Goal: Task Accomplishment & Management: Manage account settings

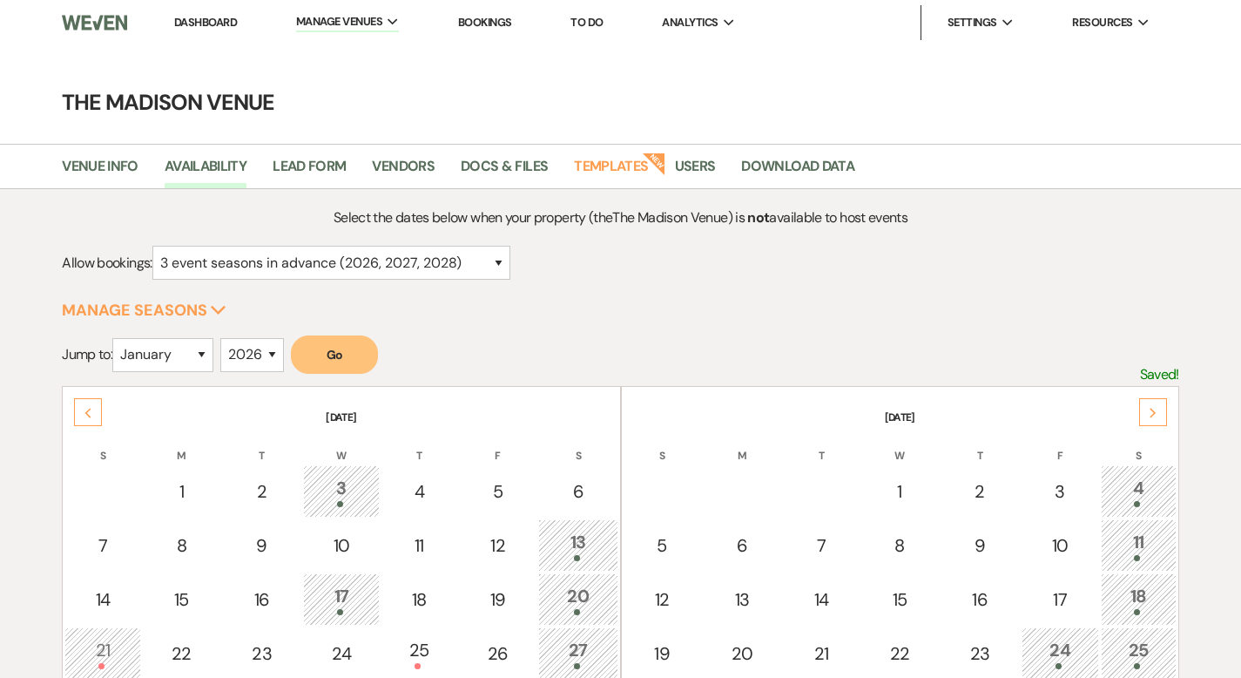
select select "3"
select select "2026"
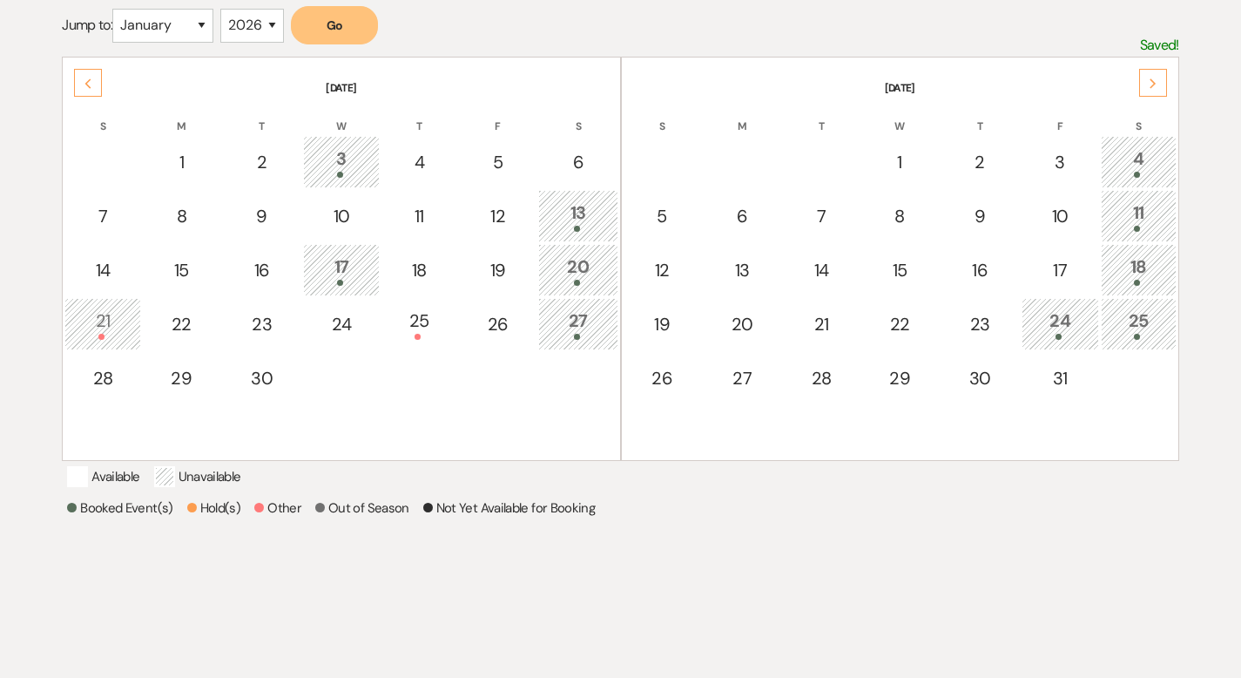
click at [1151, 78] on icon "Next" at bounding box center [1153, 83] width 9 height 10
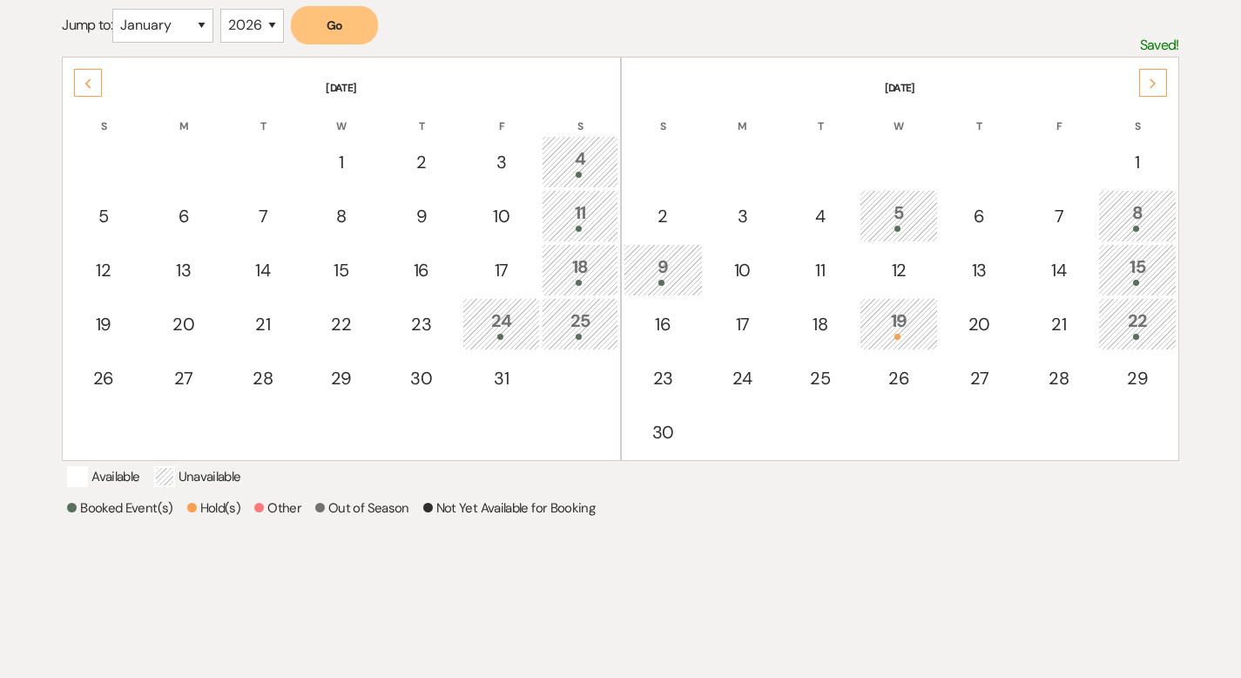
click at [1151, 78] on icon "Next" at bounding box center [1153, 83] width 9 height 10
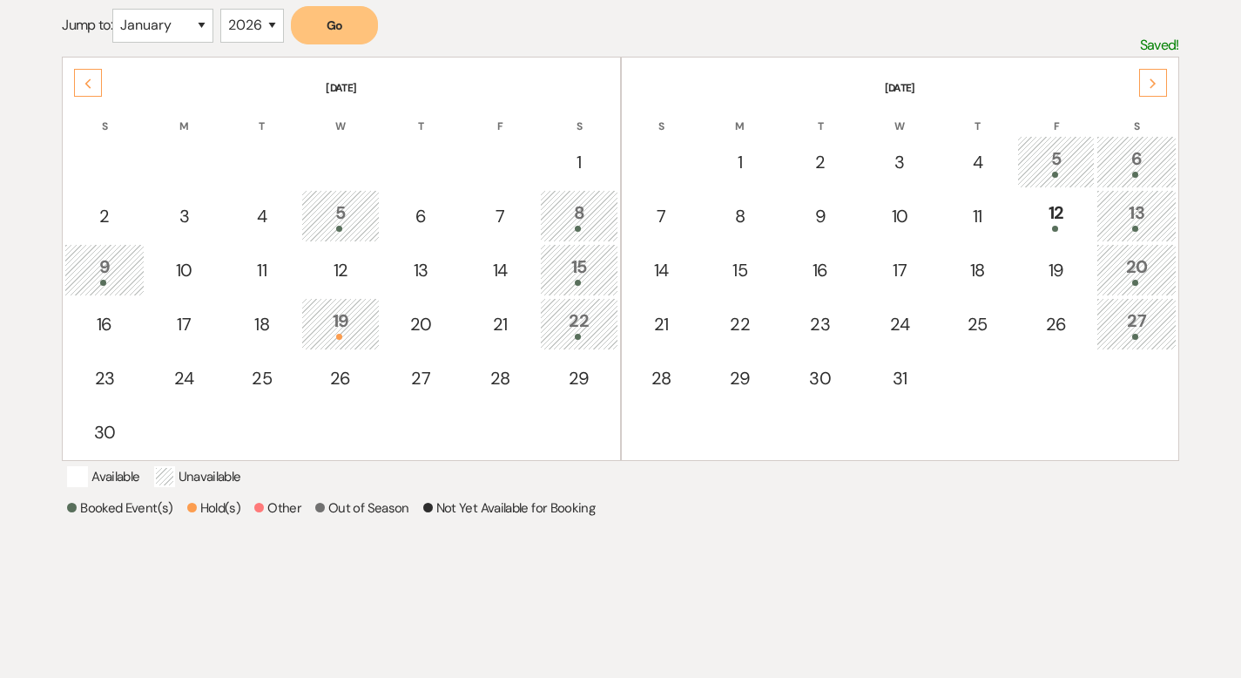
click at [1150, 78] on icon "Next" at bounding box center [1153, 83] width 9 height 10
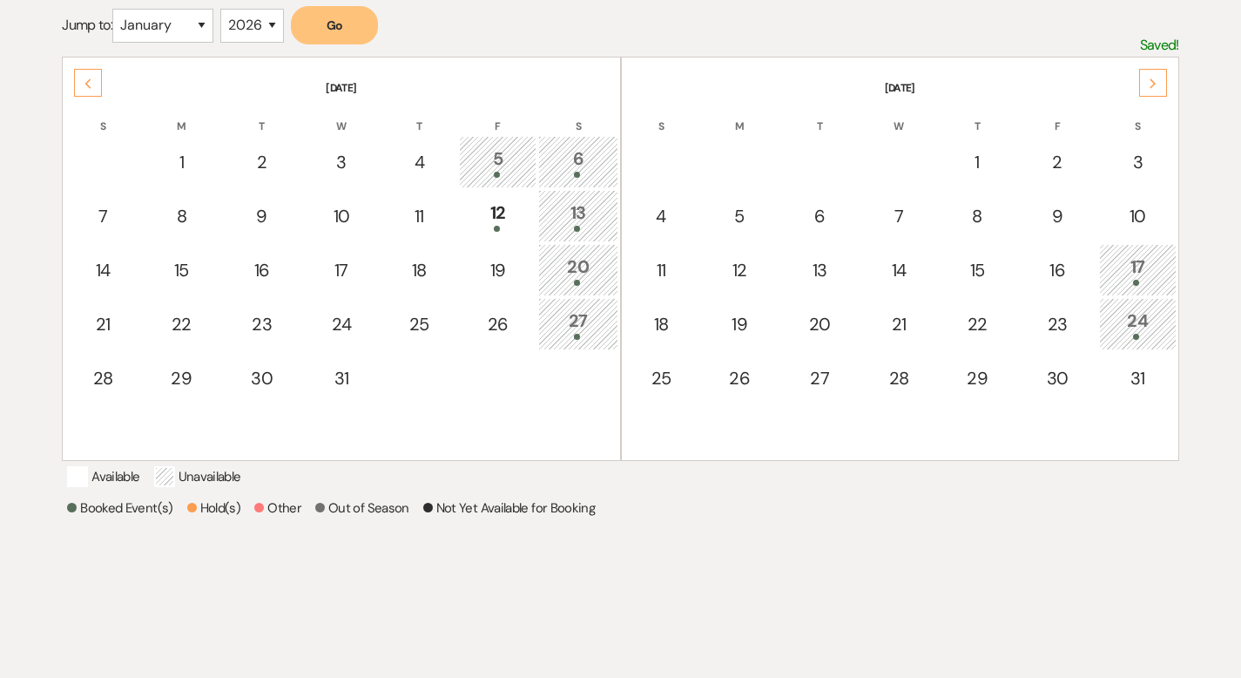
click at [1150, 78] on use at bounding box center [1153, 83] width 6 height 10
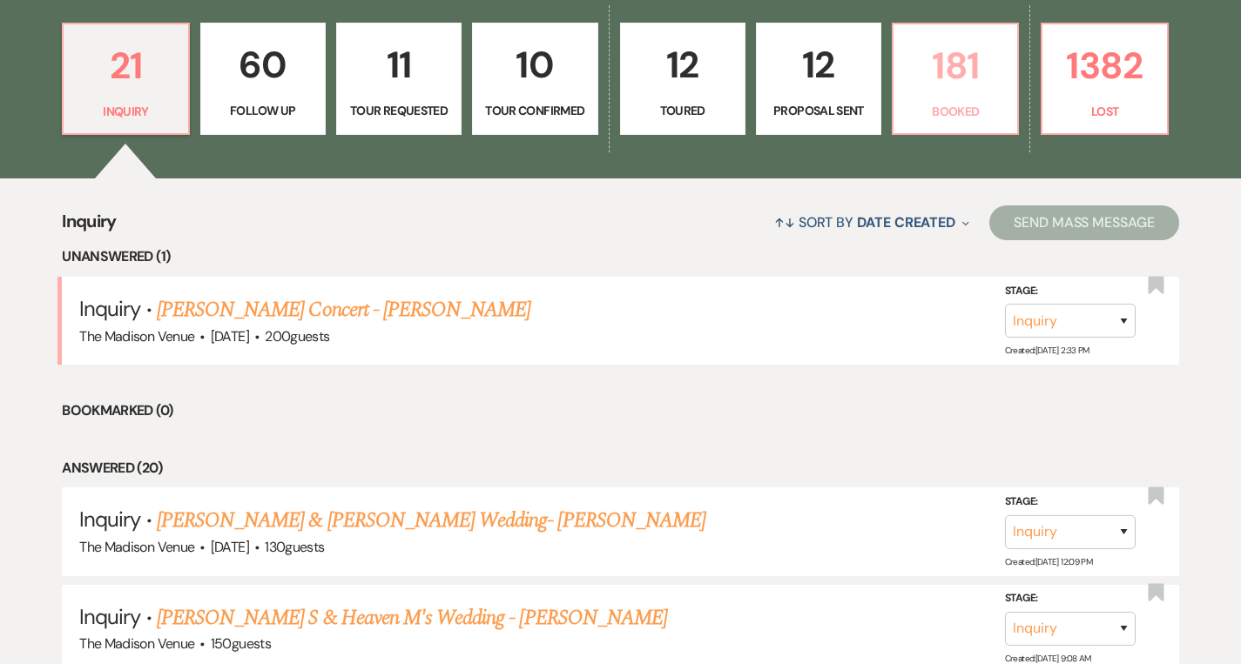
click at [996, 88] on p "181" at bounding box center [955, 66] width 103 height 58
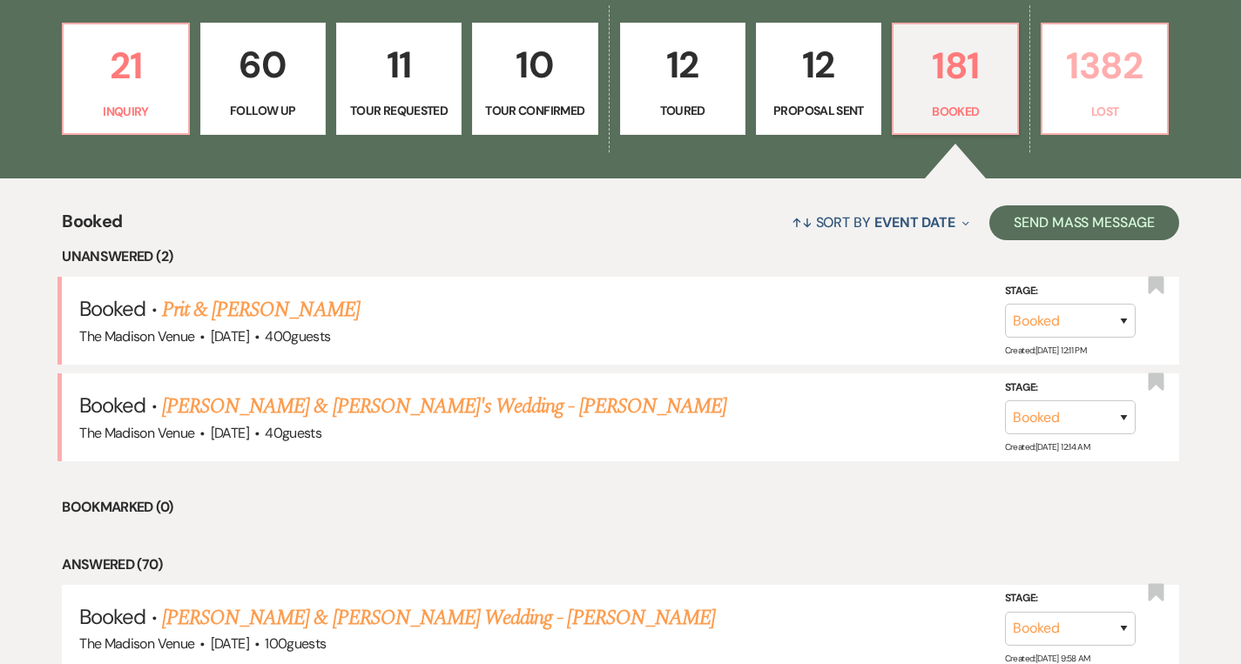
click at [1083, 91] on p "1382" at bounding box center [1104, 66] width 103 height 58
select select "8"
select select "7"
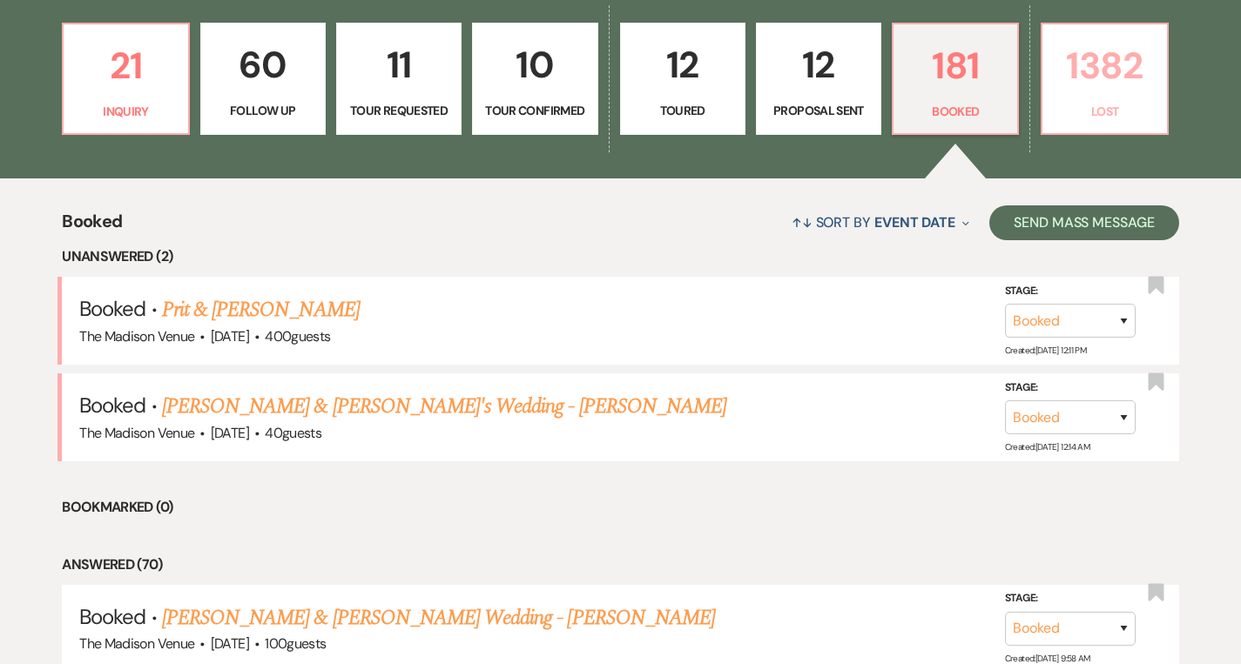
select select "8"
select select "11"
select select "8"
select select "11"
select select "8"
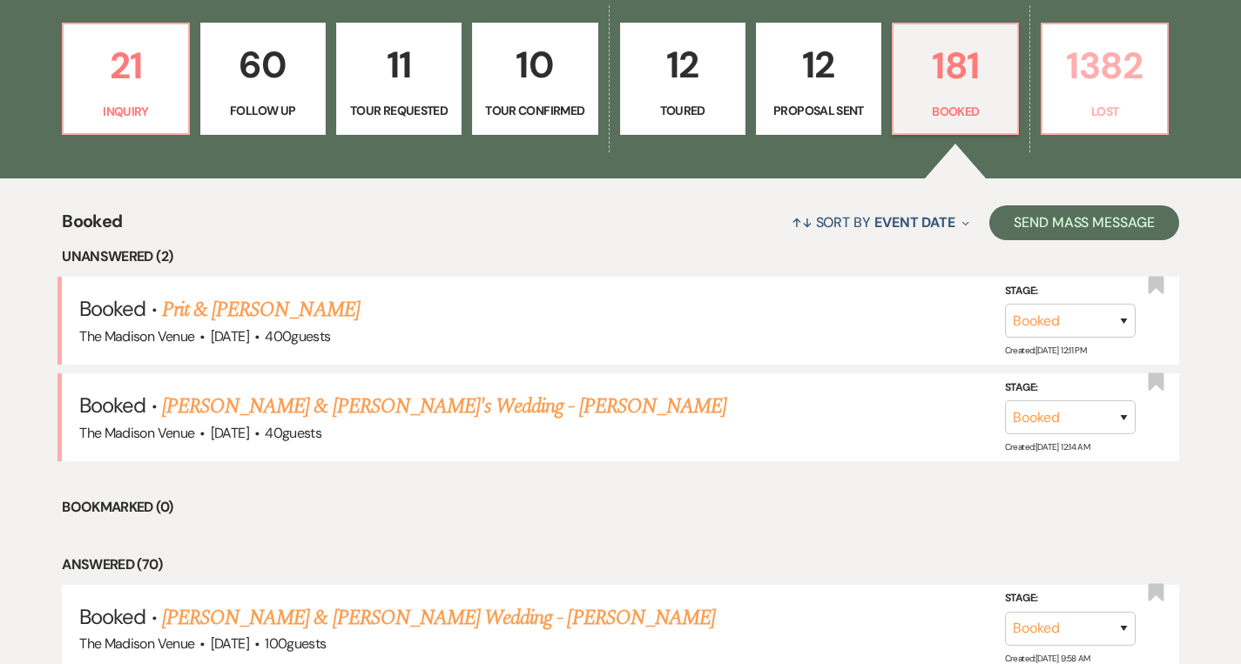
select select "11"
select select "8"
select select "11"
select select "8"
select select "10"
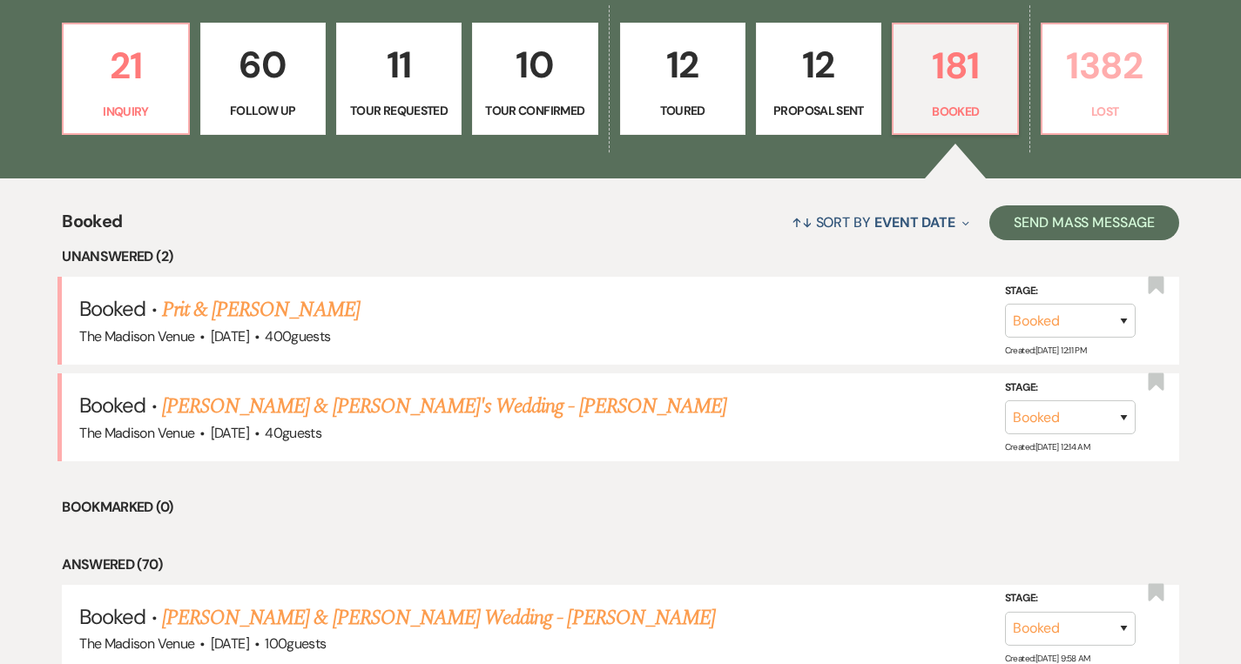
select select "8"
select select "1"
select select "8"
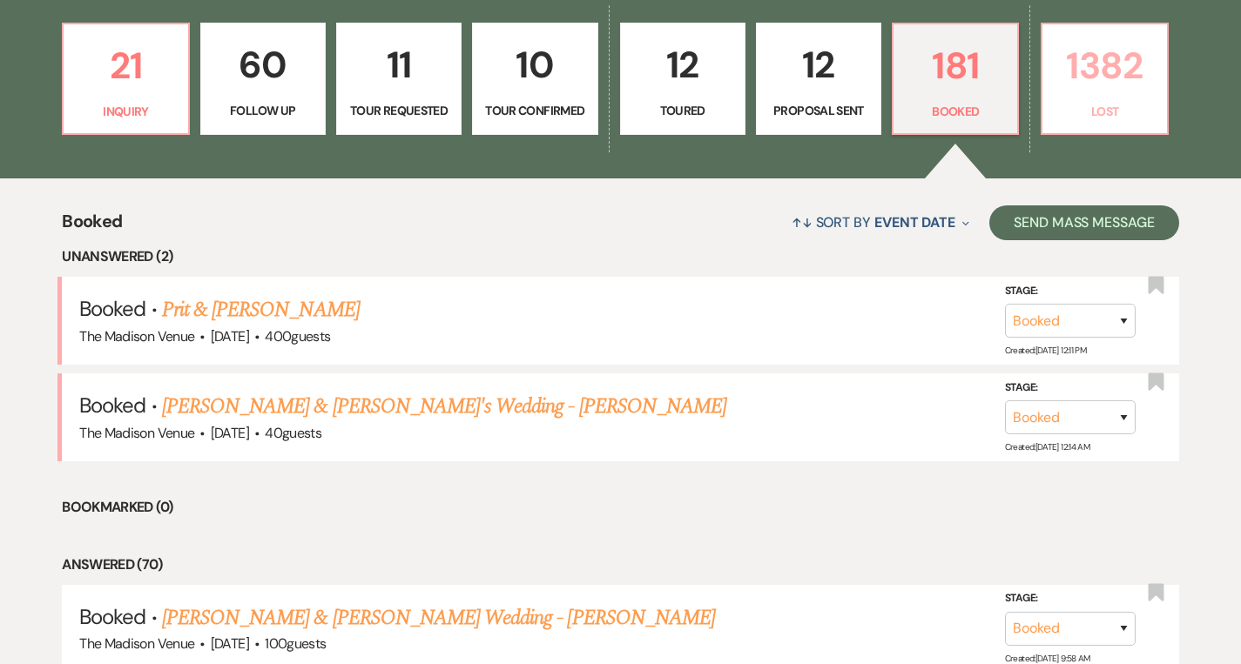
select select "7"
select select "8"
select select "6"
select select "8"
select select "6"
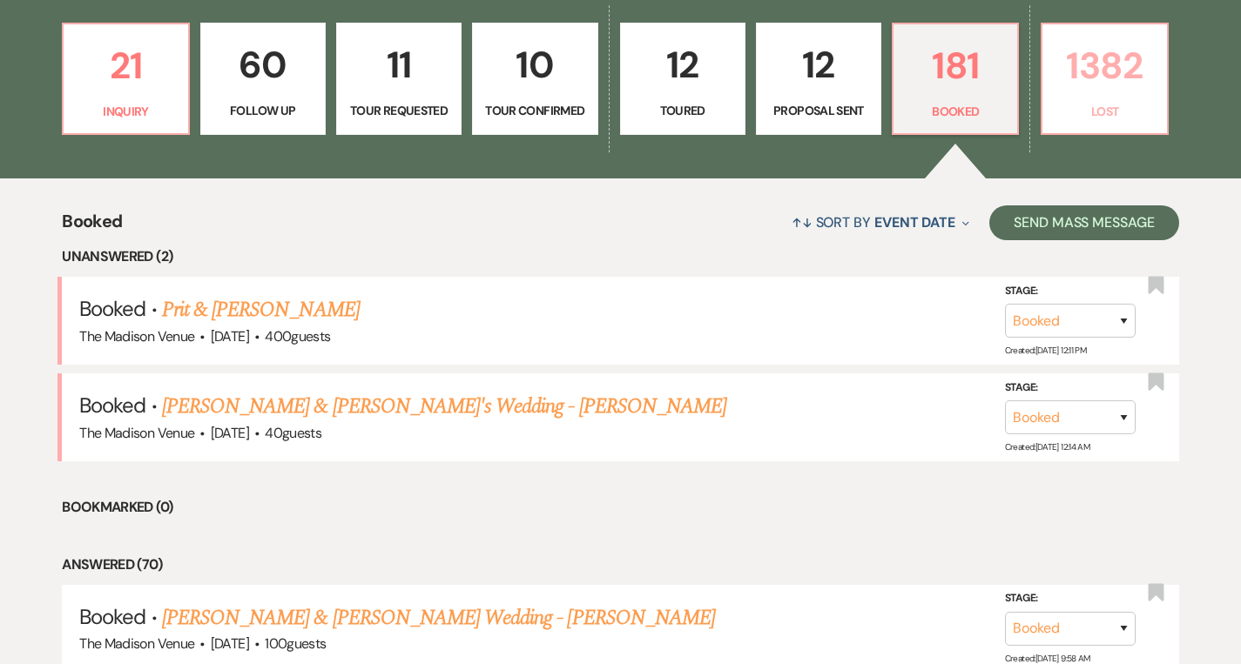
select select "8"
select select "5"
select select "8"
select select "1"
select select "8"
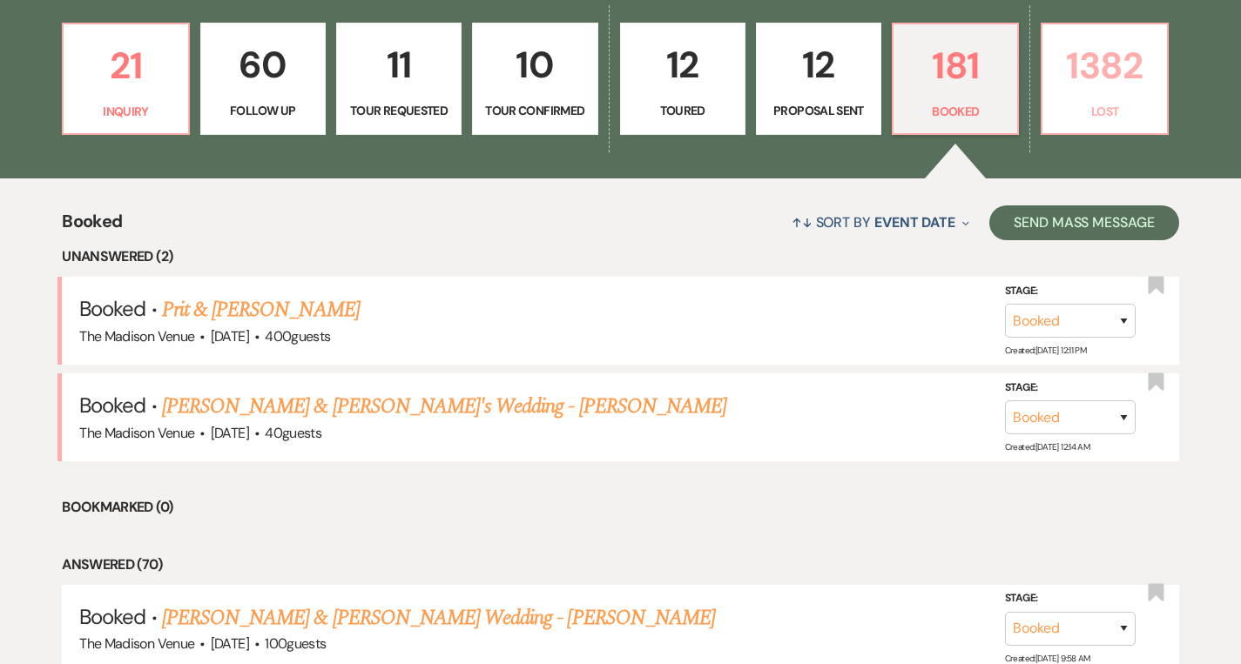
select select "10"
select select "8"
select select "5"
select select "8"
select select "6"
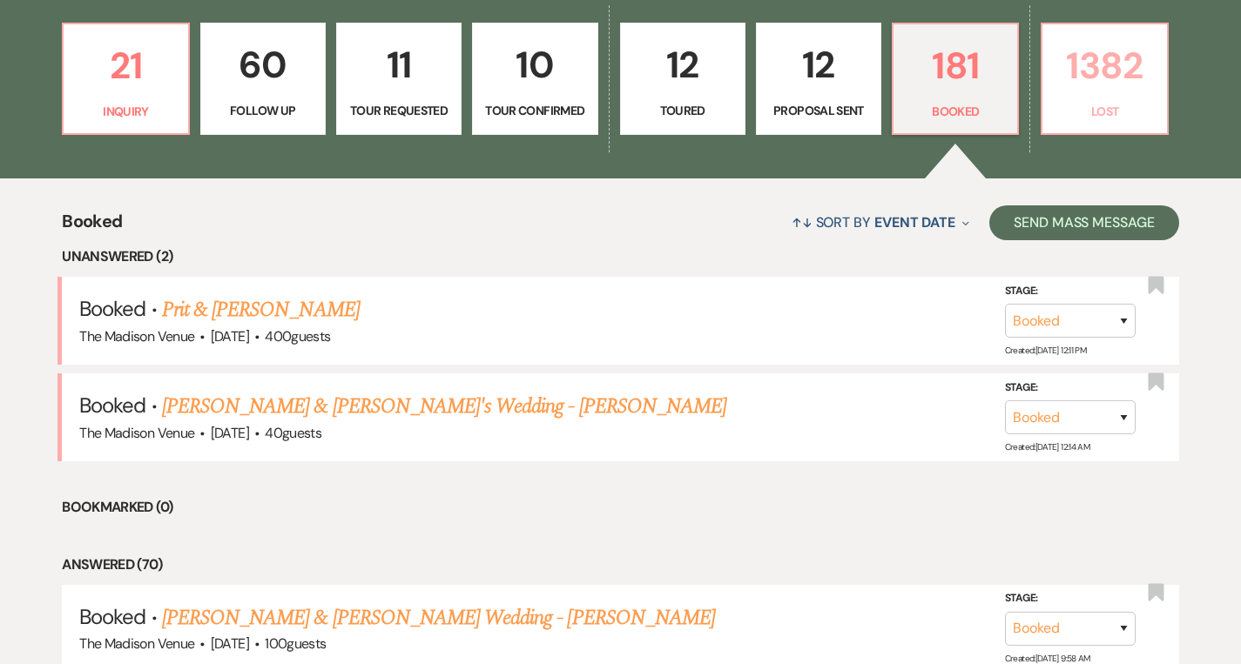
select select "8"
select select "5"
select select "8"
select select "5"
select select "8"
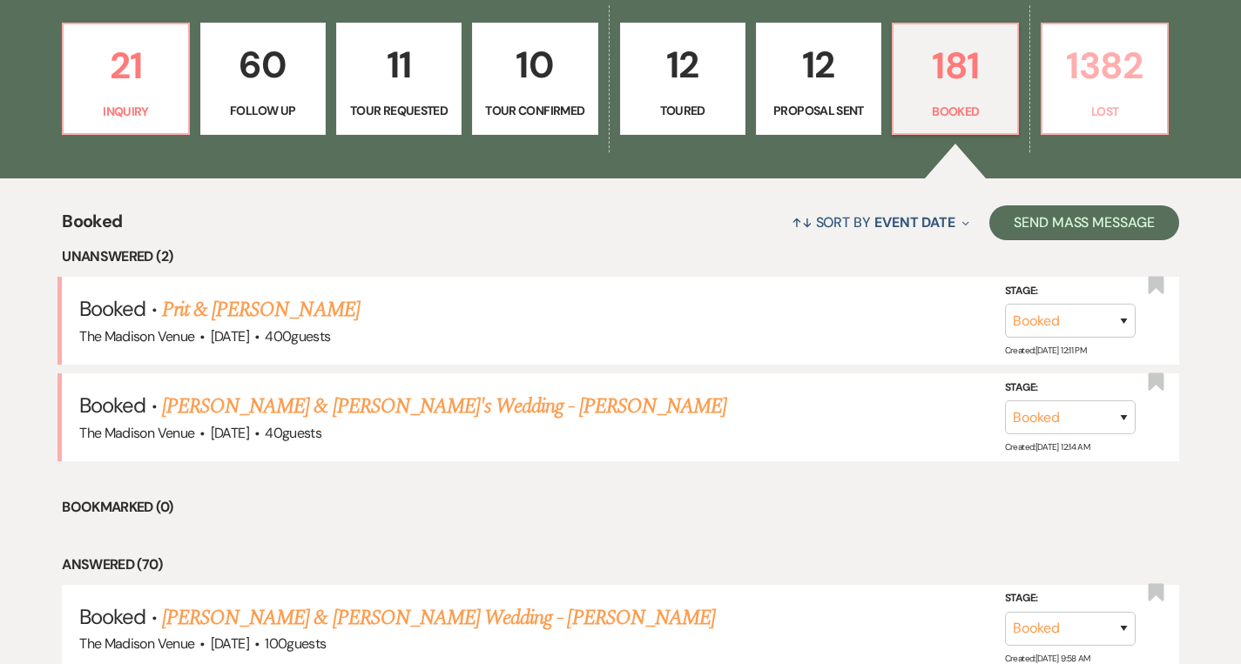
select select "5"
select select "8"
select select "5"
select select "8"
select select "5"
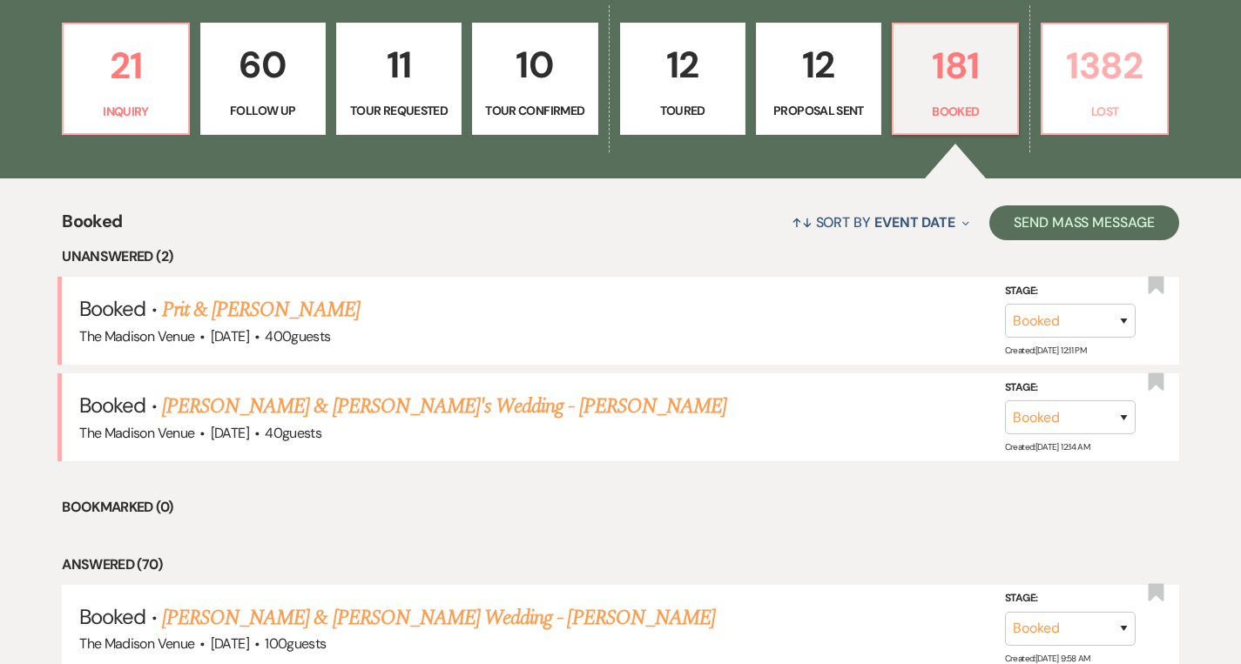
select select "8"
select select "10"
select select "8"
select select "7"
select select "8"
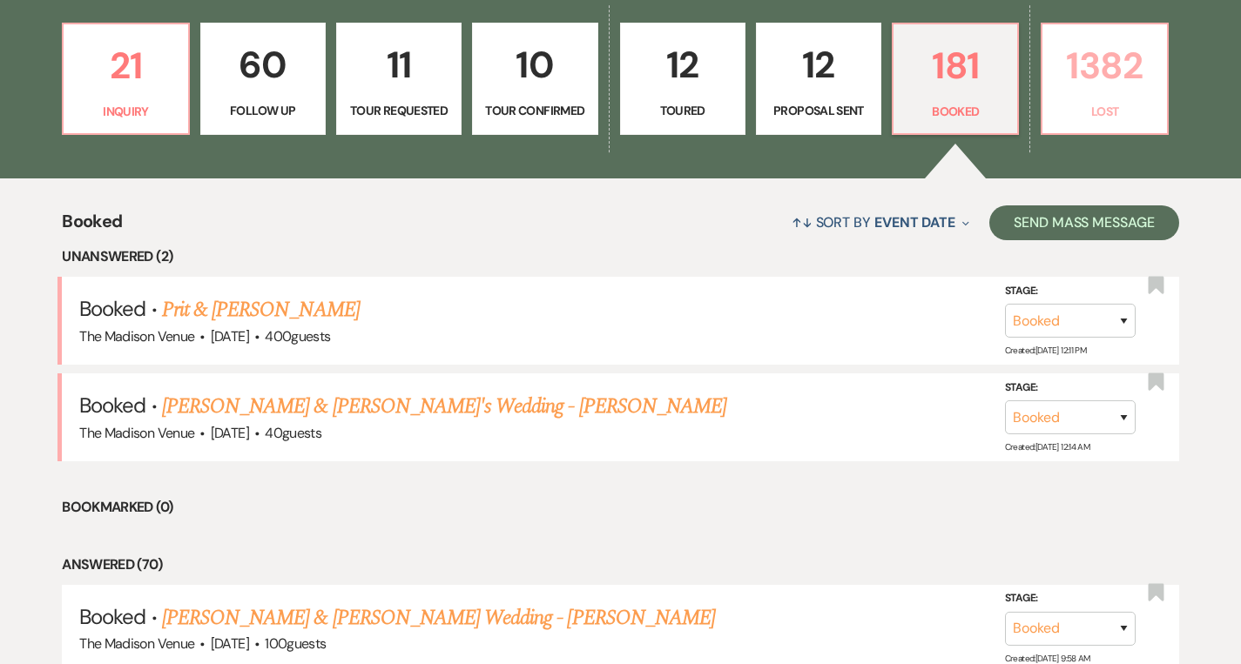
select select "5"
select select "8"
select select "5"
select select "8"
select select "6"
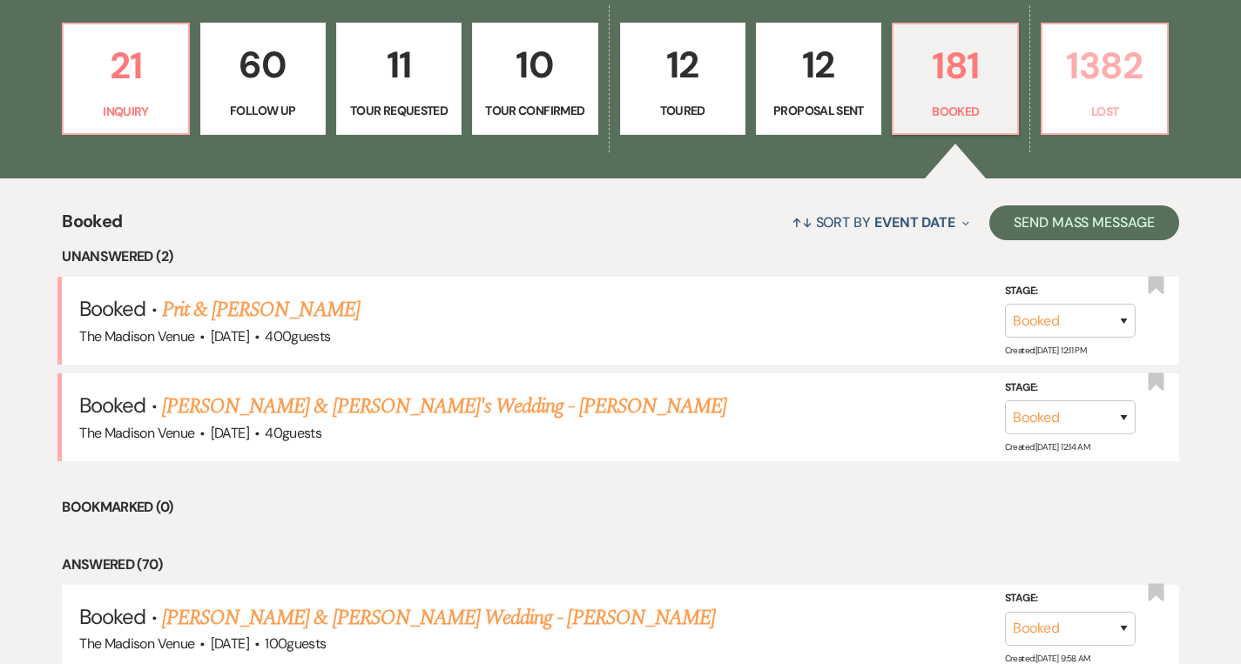
select select "8"
select select "7"
select select "8"
select select "5"
select select "8"
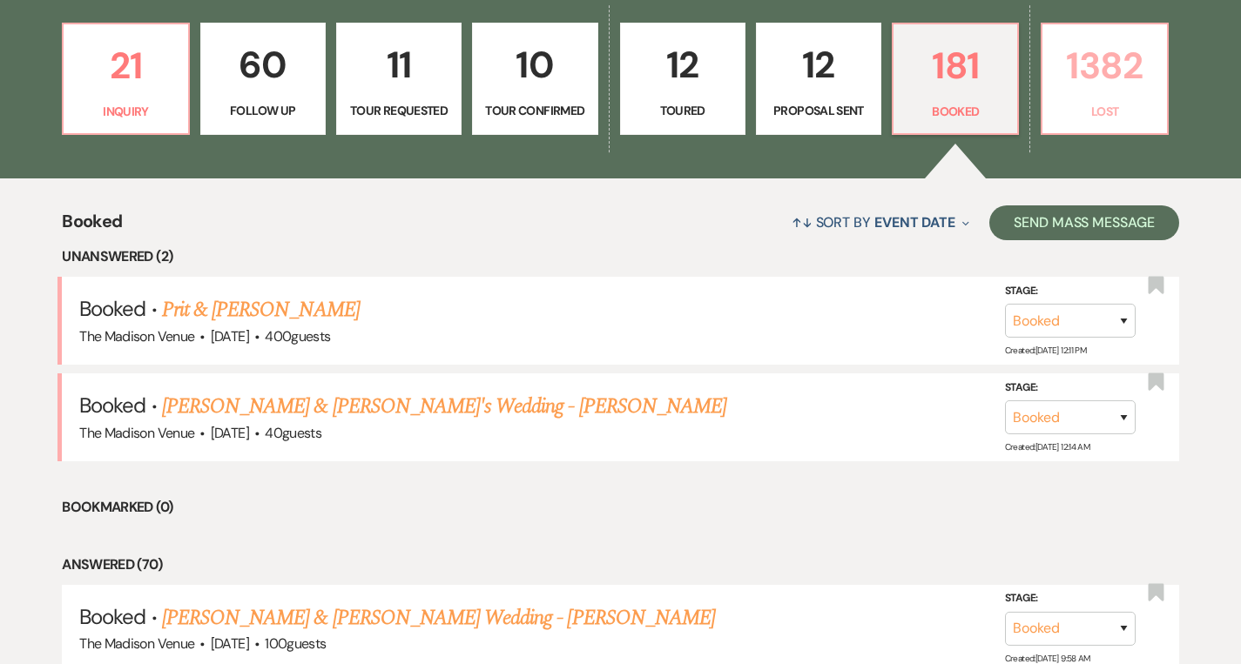
select select "5"
select select "8"
select select "5"
select select "8"
select select "5"
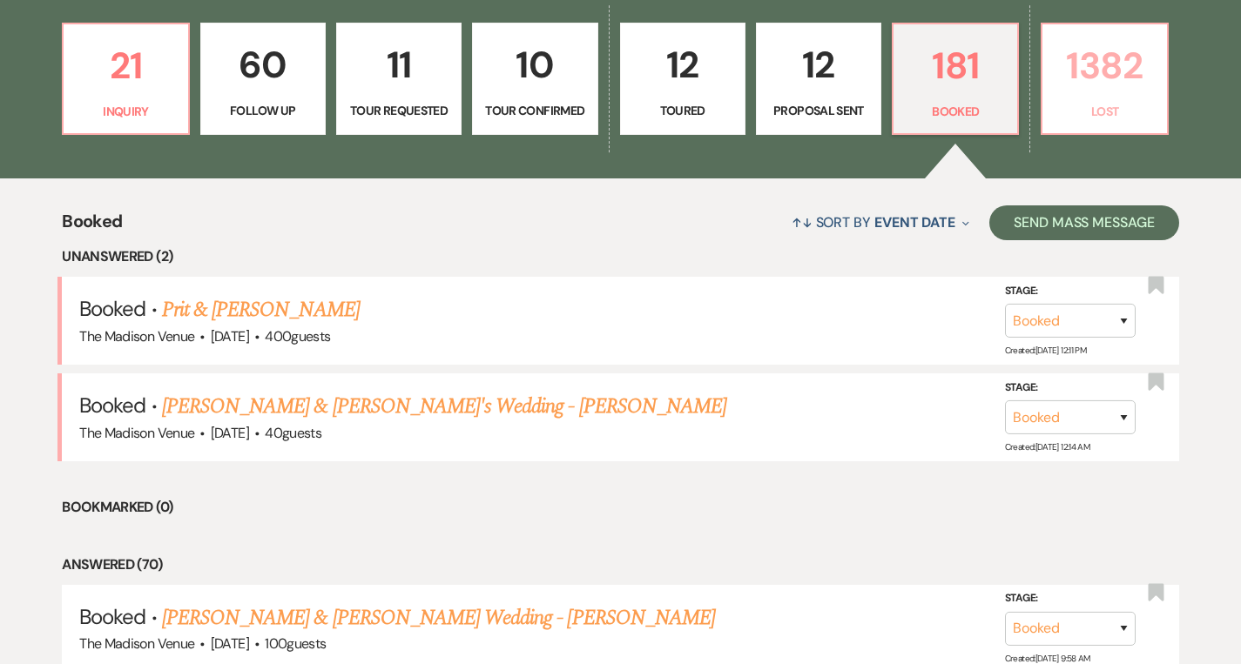
select select "8"
select select "10"
select select "8"
select select "7"
select select "8"
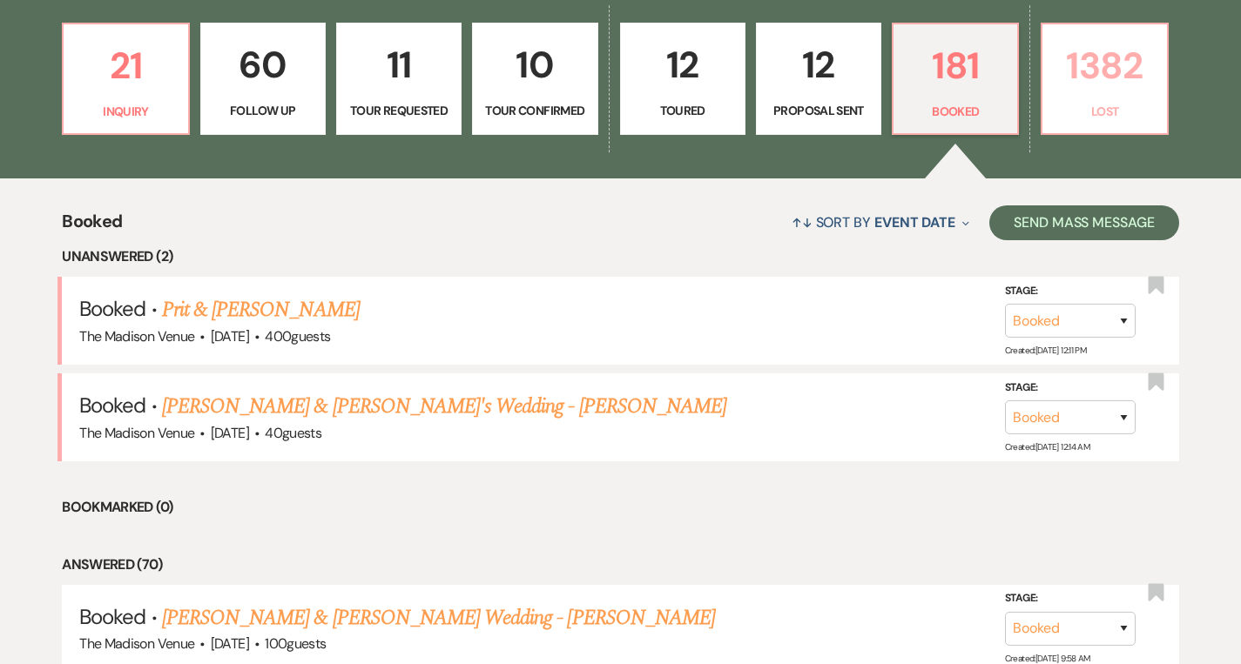
select select "5"
select select "8"
select select "6"
select select "8"
select select "5"
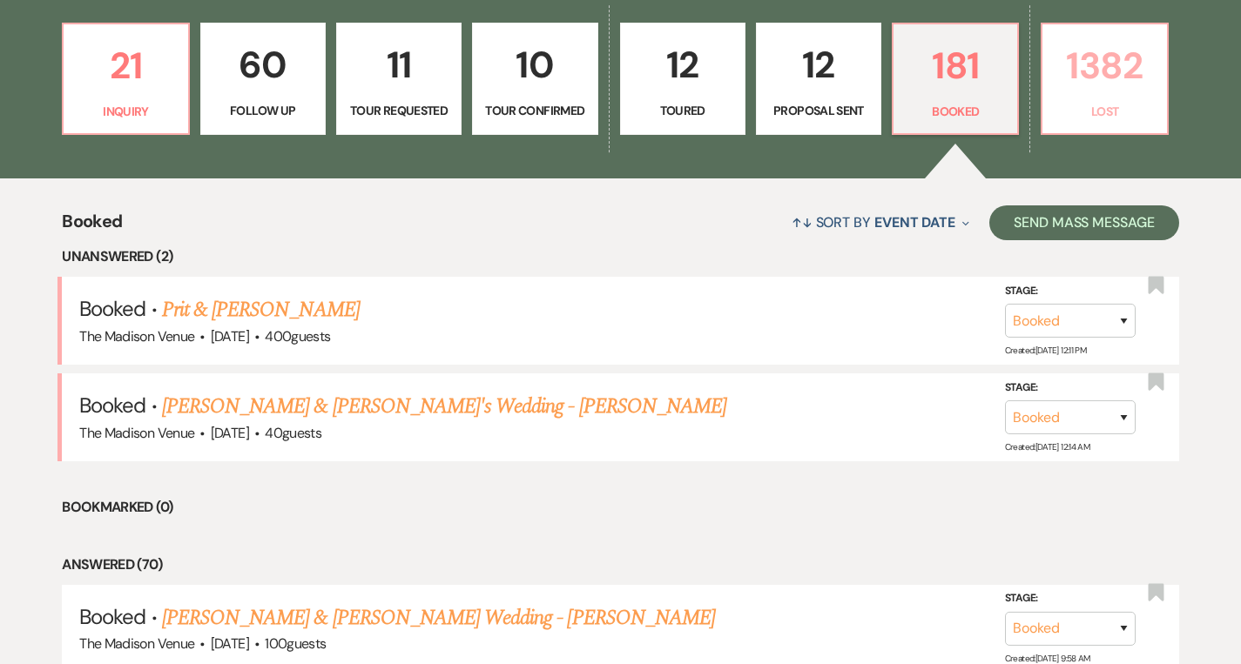
select select "8"
select select "1"
select select "8"
select select "6"
select select "8"
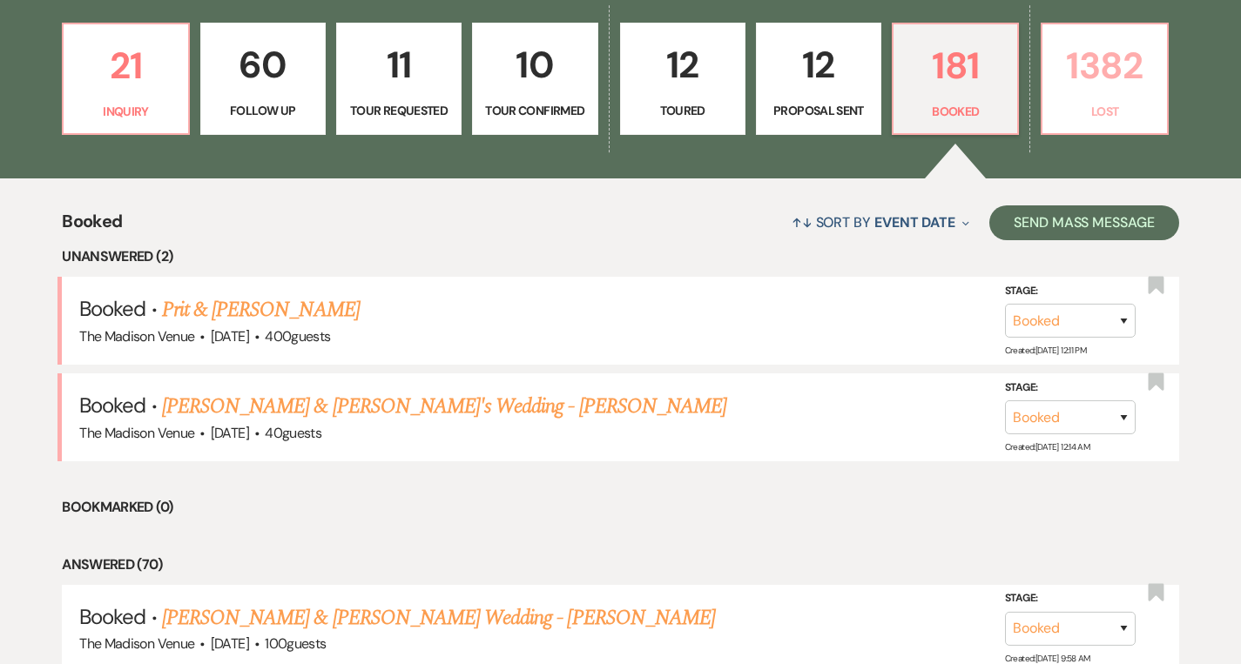
select select "5"
select select "8"
select select "6"
select select "8"
select select "5"
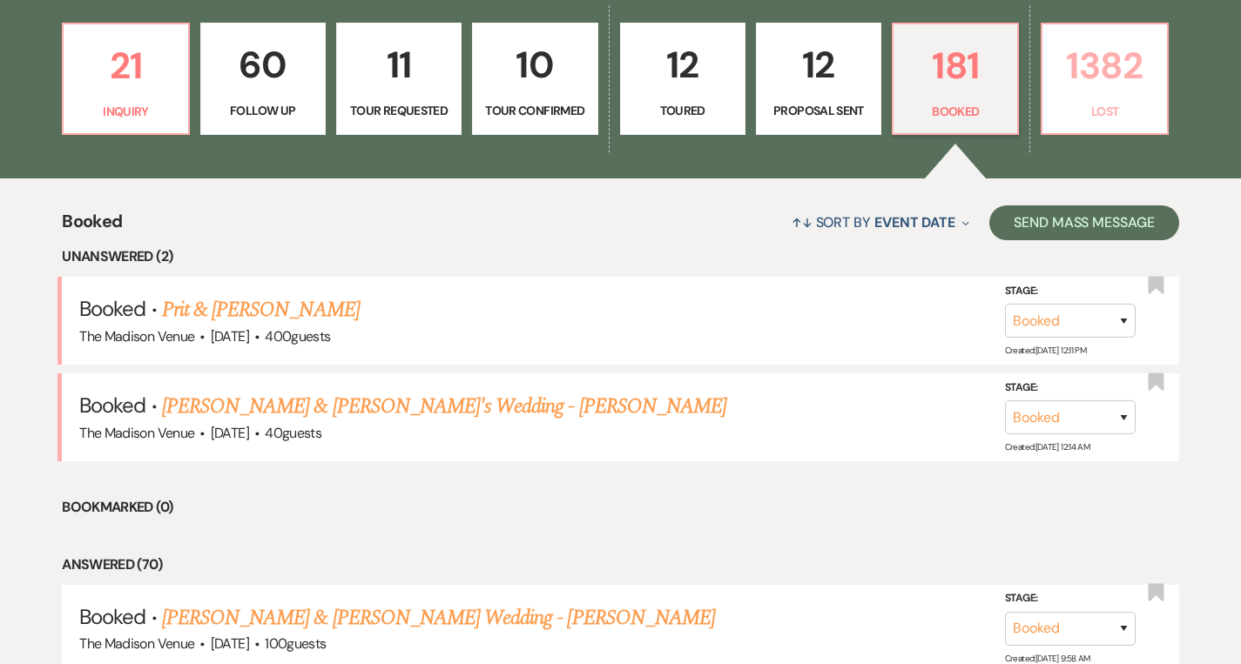
select select "8"
select select "5"
select select "8"
select select "5"
select select "8"
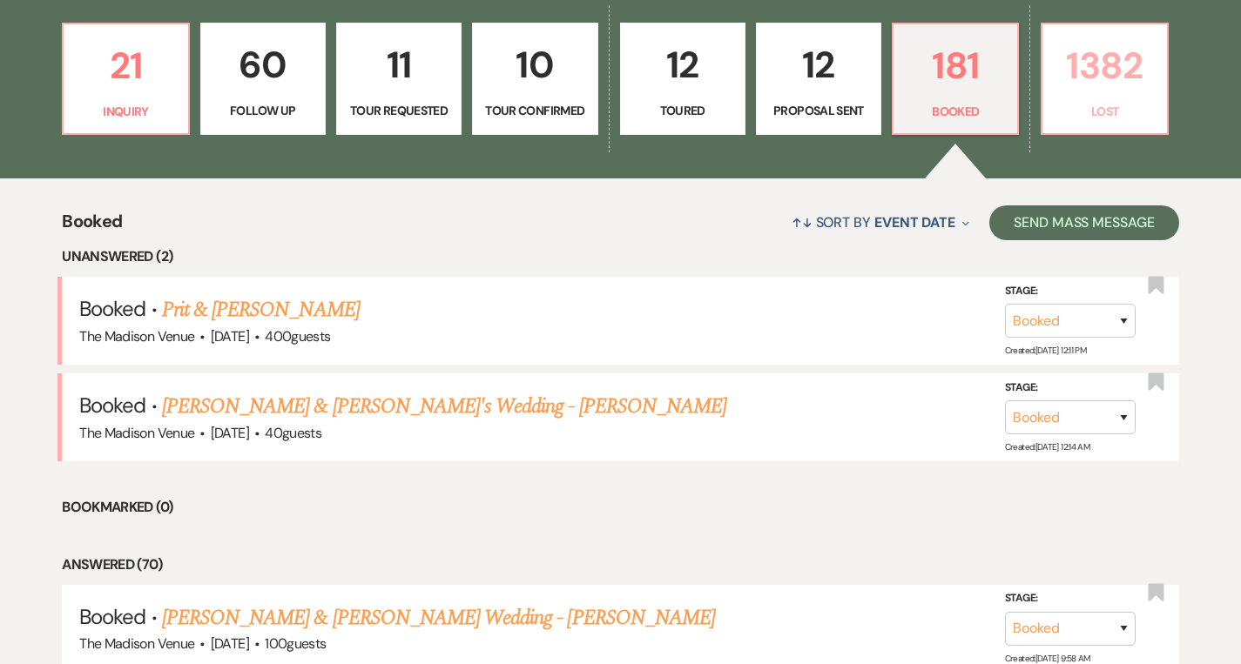
select select "5"
select select "8"
select select "5"
select select "8"
select select "5"
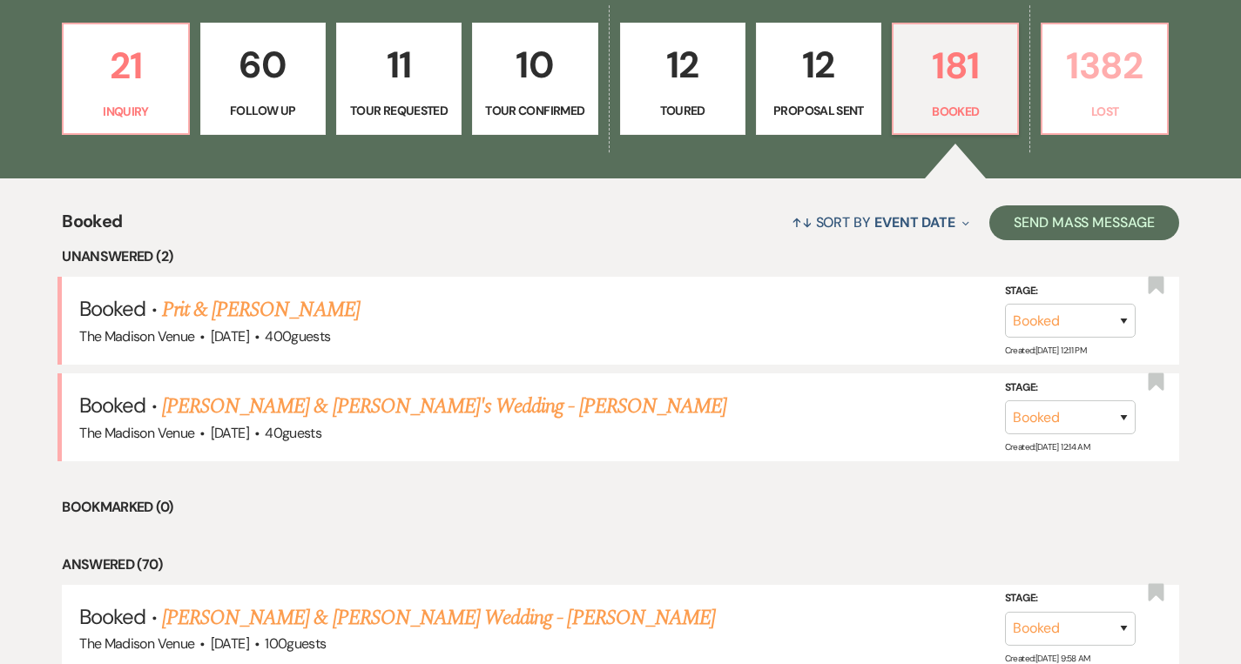
select select "8"
select select "5"
select select "8"
select select "1"
select select "8"
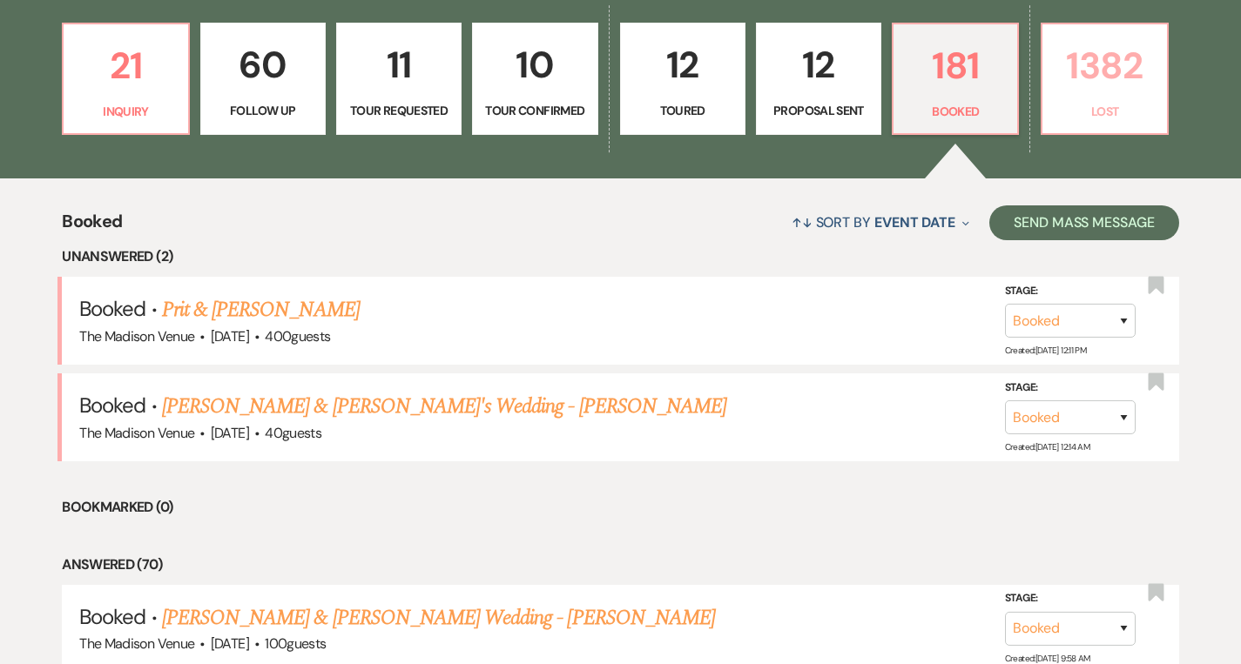
select select "5"
select select "8"
select select "10"
select select "8"
select select "6"
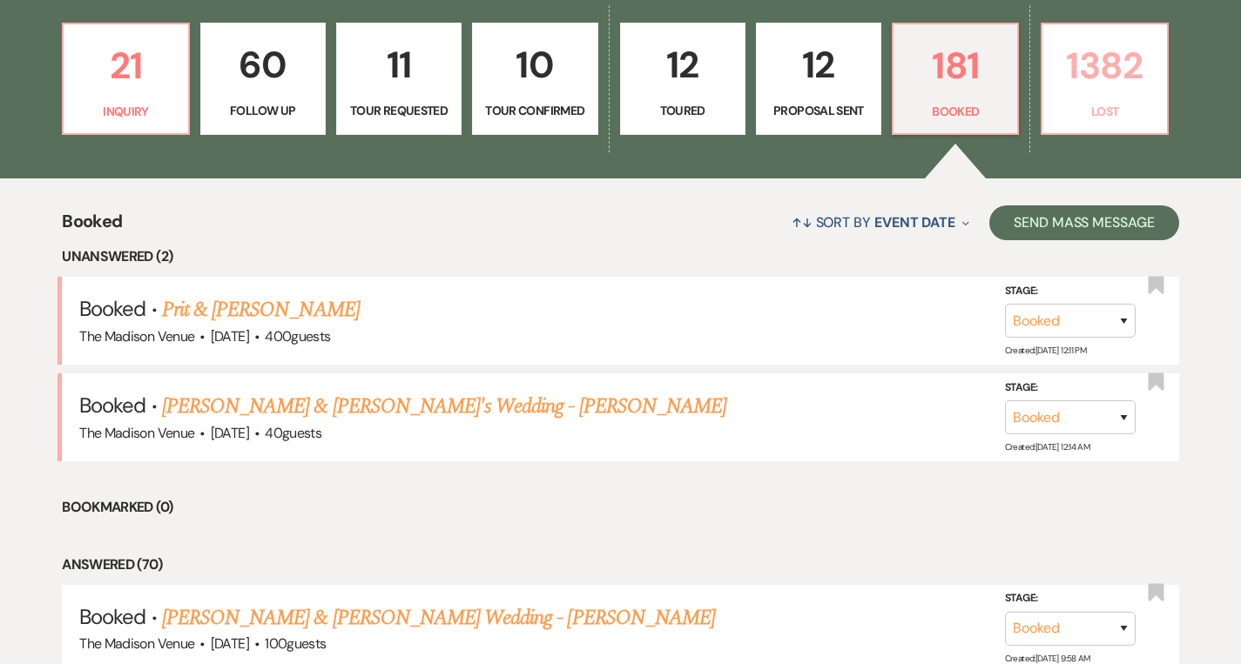
select select "8"
select select "5"
select select "8"
select select "5"
select select "8"
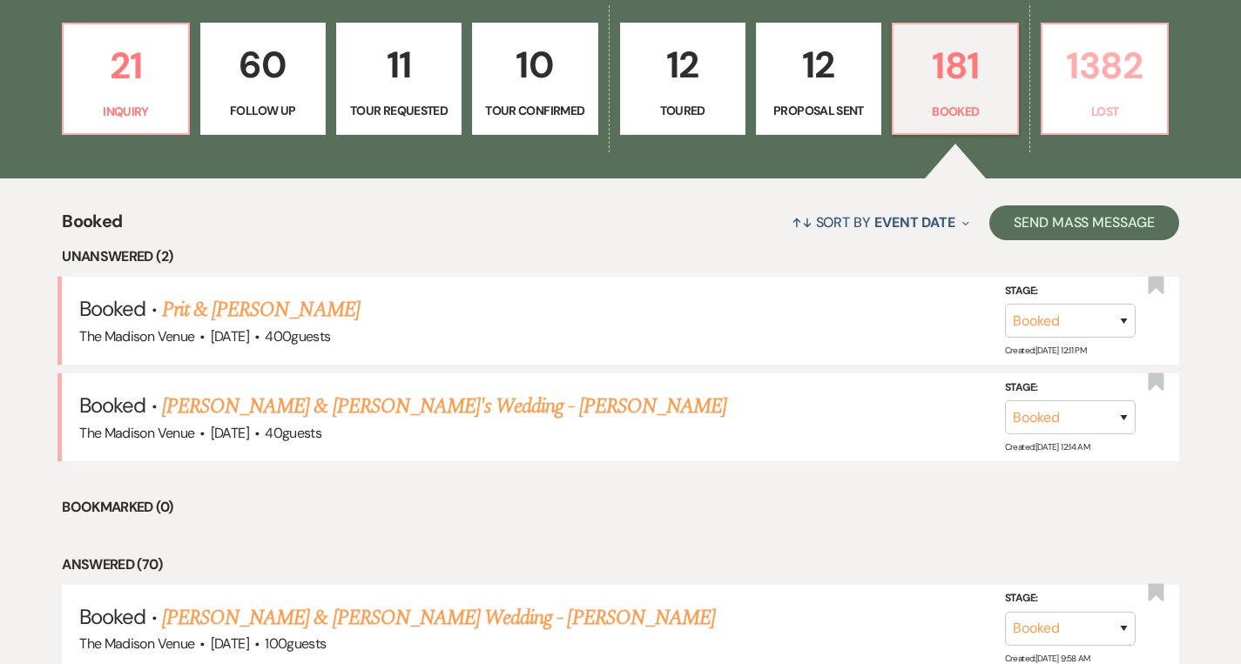
select select "5"
select select "8"
select select "6"
select select "8"
select select "5"
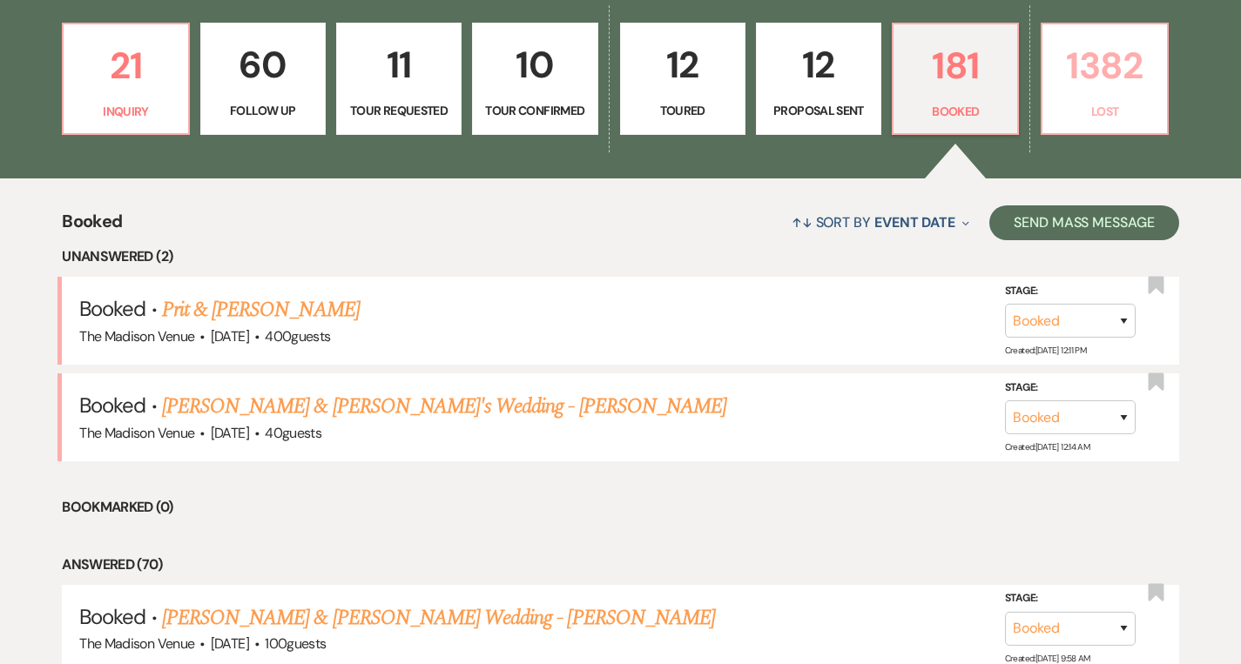
select select "8"
select select "5"
select select "8"
select select "7"
select select "8"
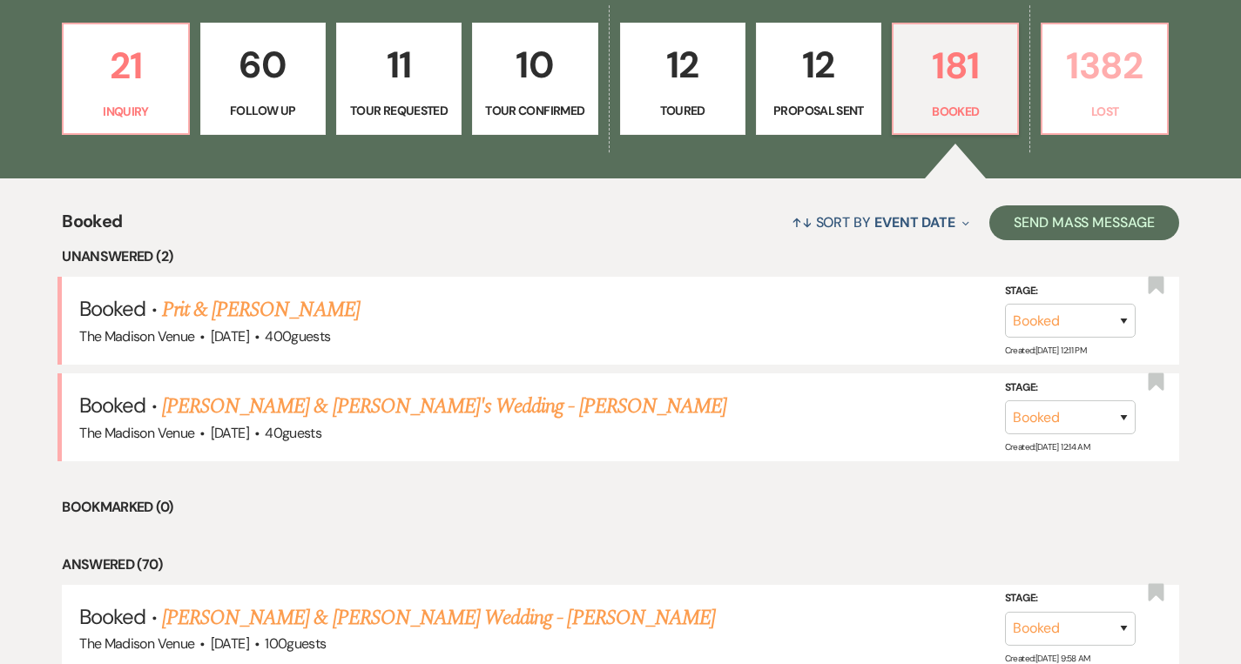
select select "8"
select select "1"
select select "8"
select select "6"
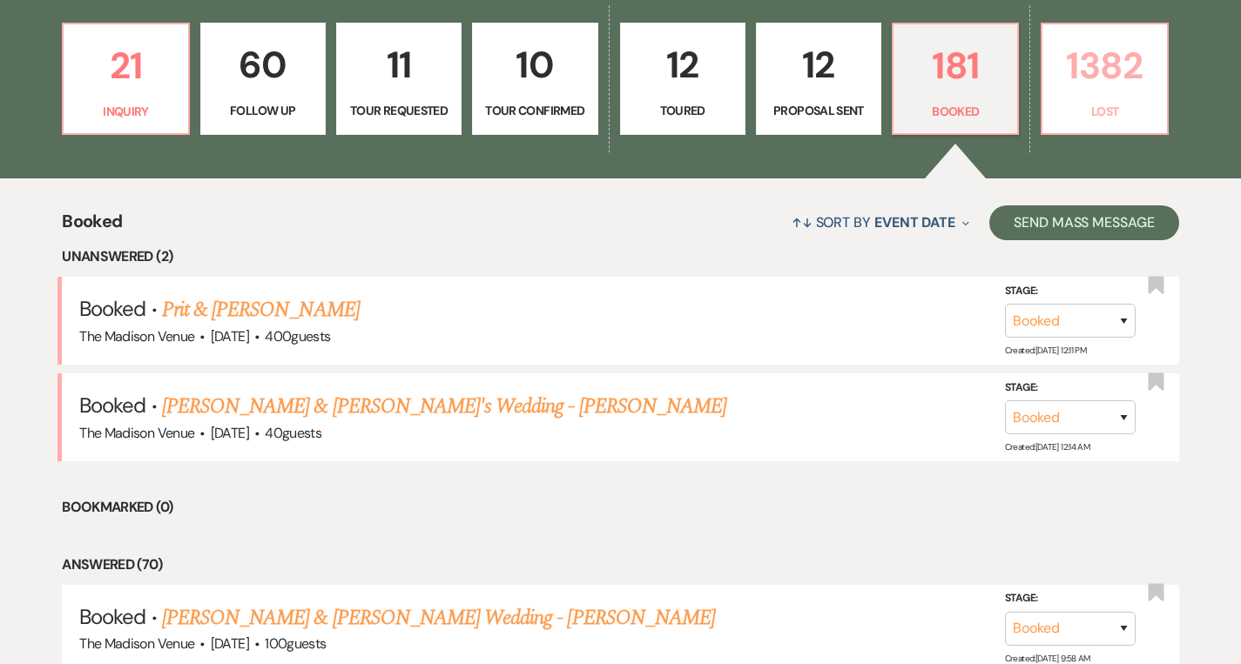
select select "8"
select select "6"
select select "8"
select select "5"
select select "8"
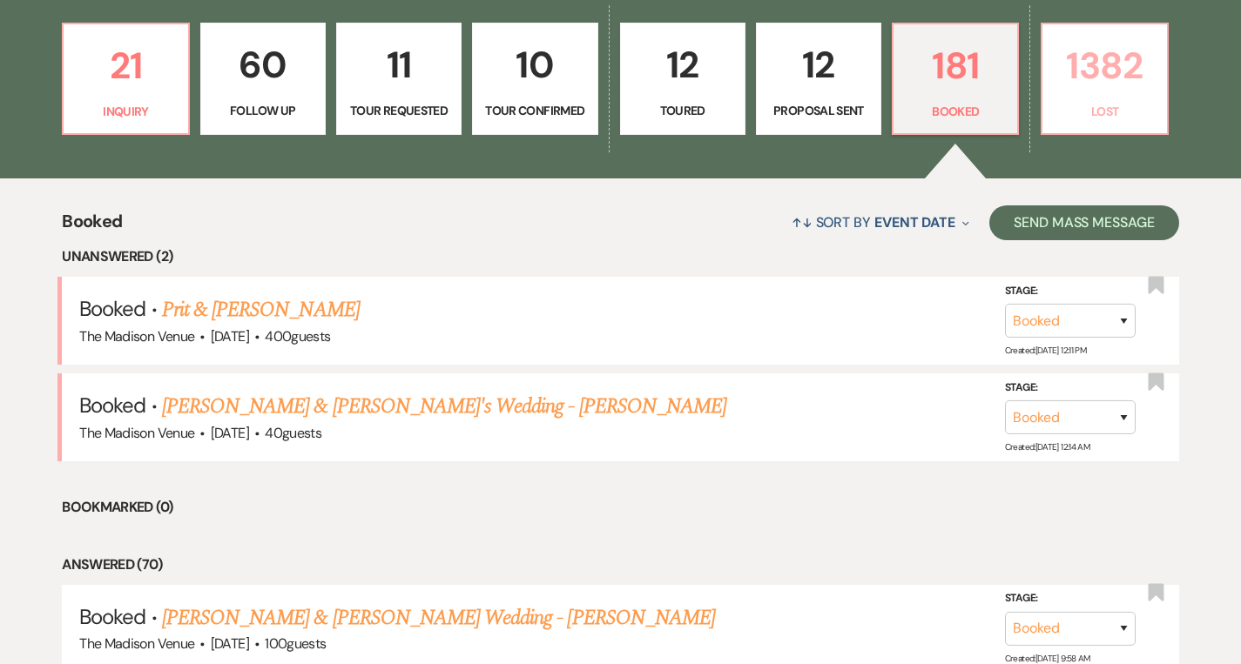
select select "10"
select select "8"
select select "10"
select select "8"
select select "10"
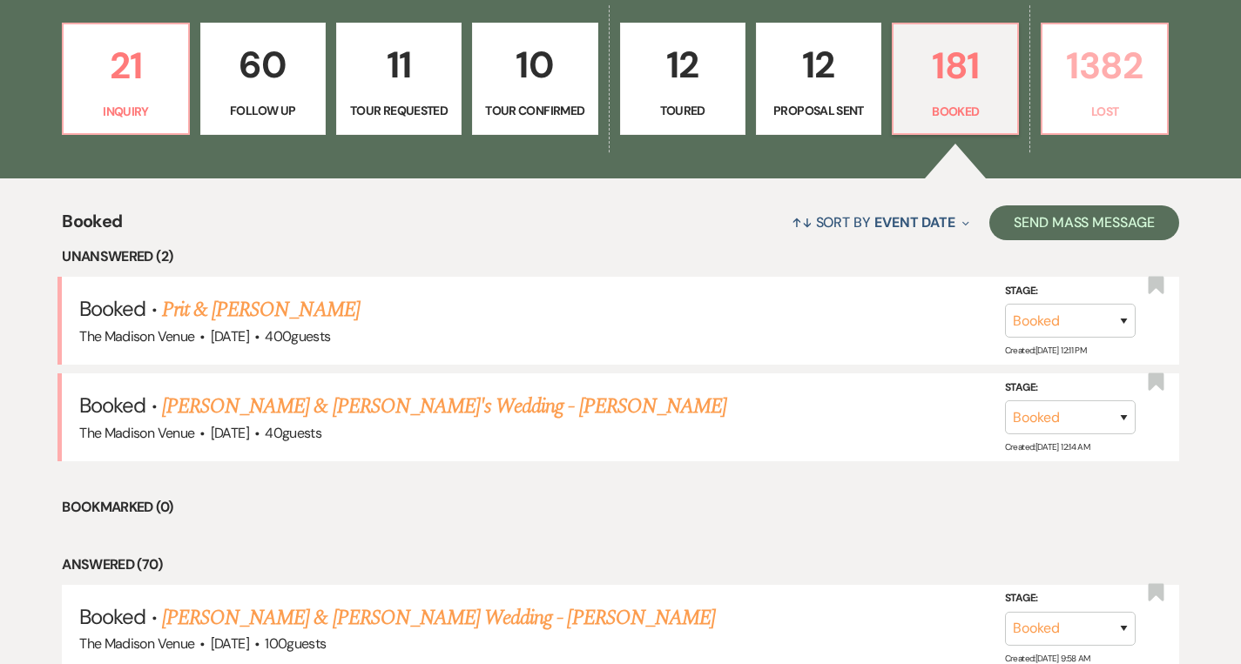
select select "8"
select select "6"
select select "8"
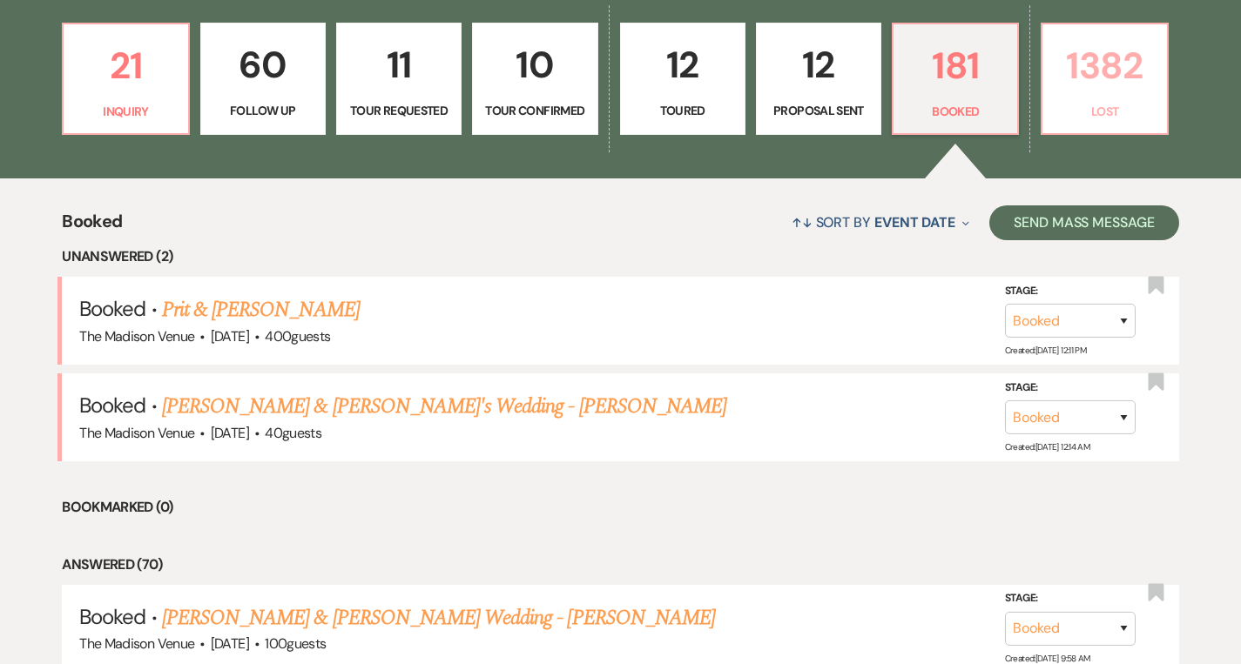
select select "5"
select select "8"
select select "5"
select select "8"
select select "10"
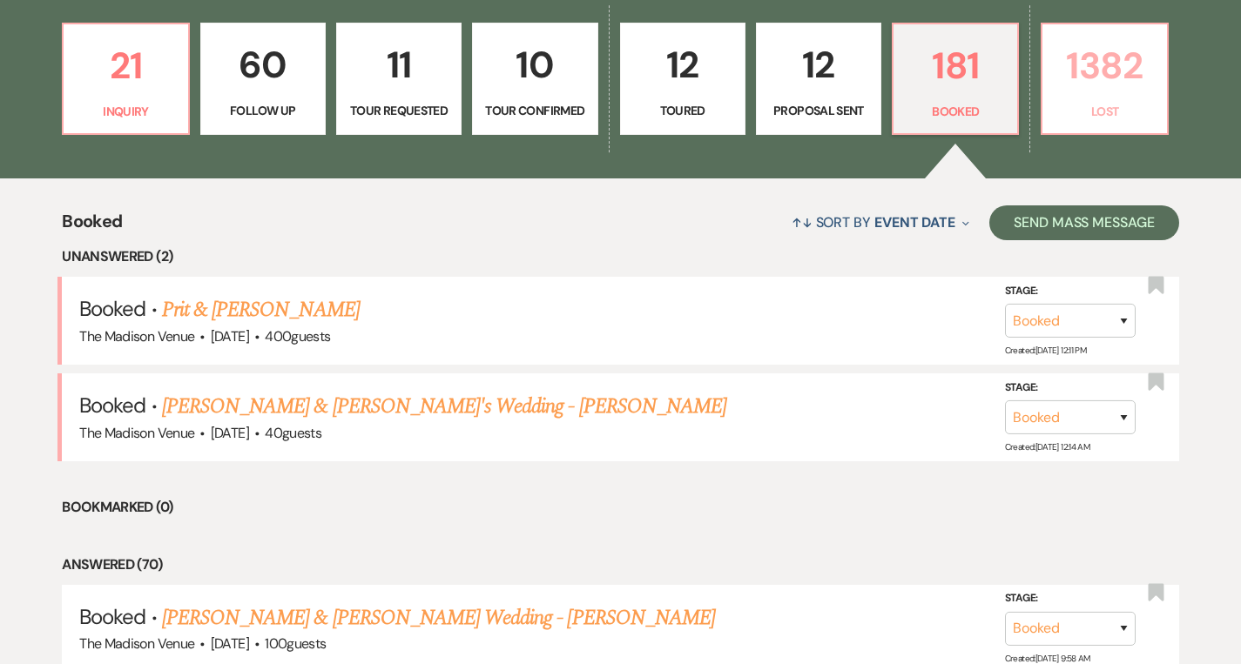
select select "8"
select select "5"
select select "8"
select select "5"
select select "8"
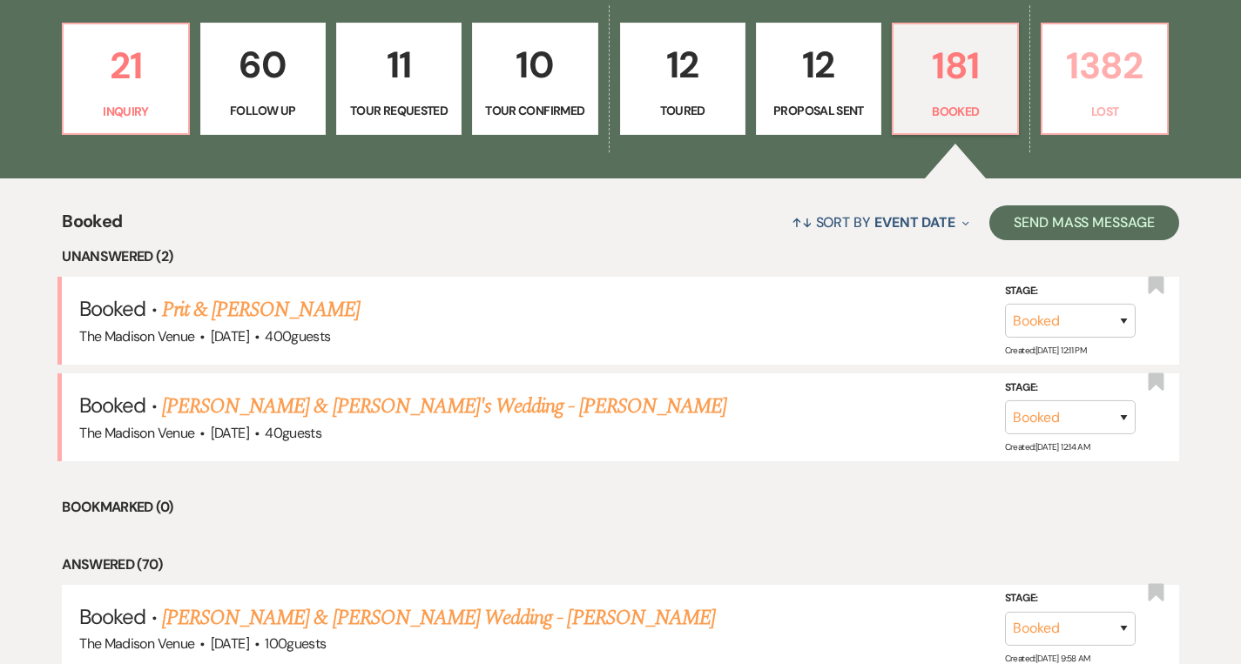
select select "5"
select select "8"
select select "6"
select select "8"
select select "5"
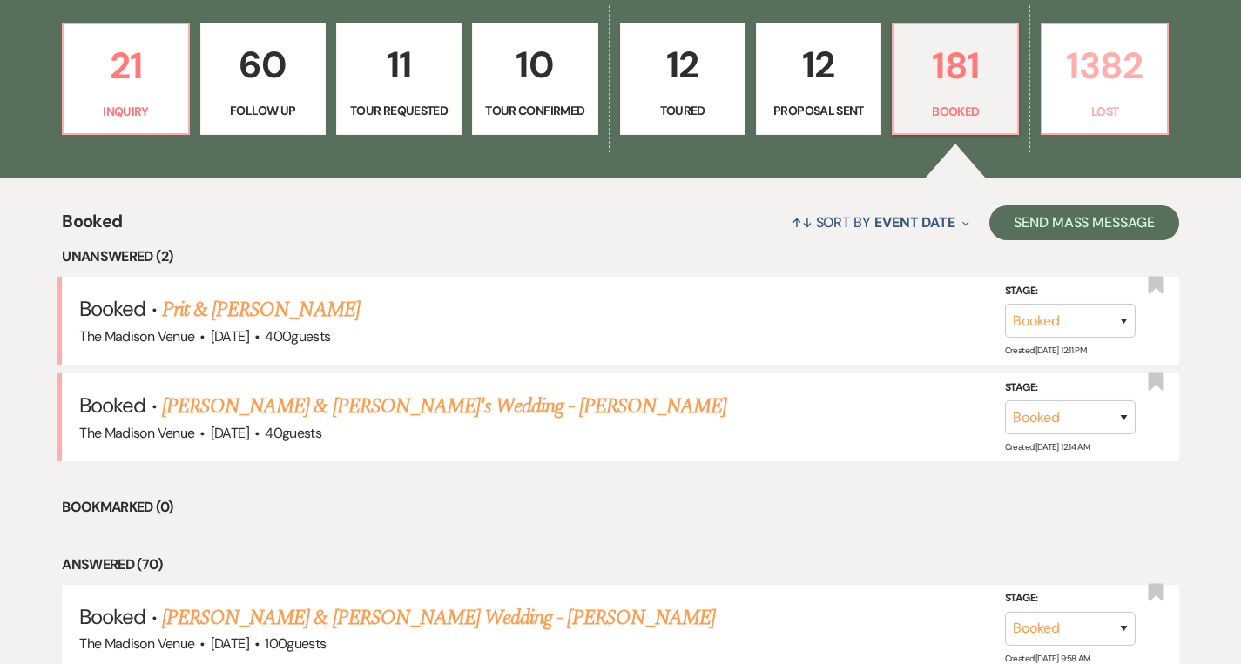
select select "8"
select select "5"
select select "8"
select select "6"
select select "8"
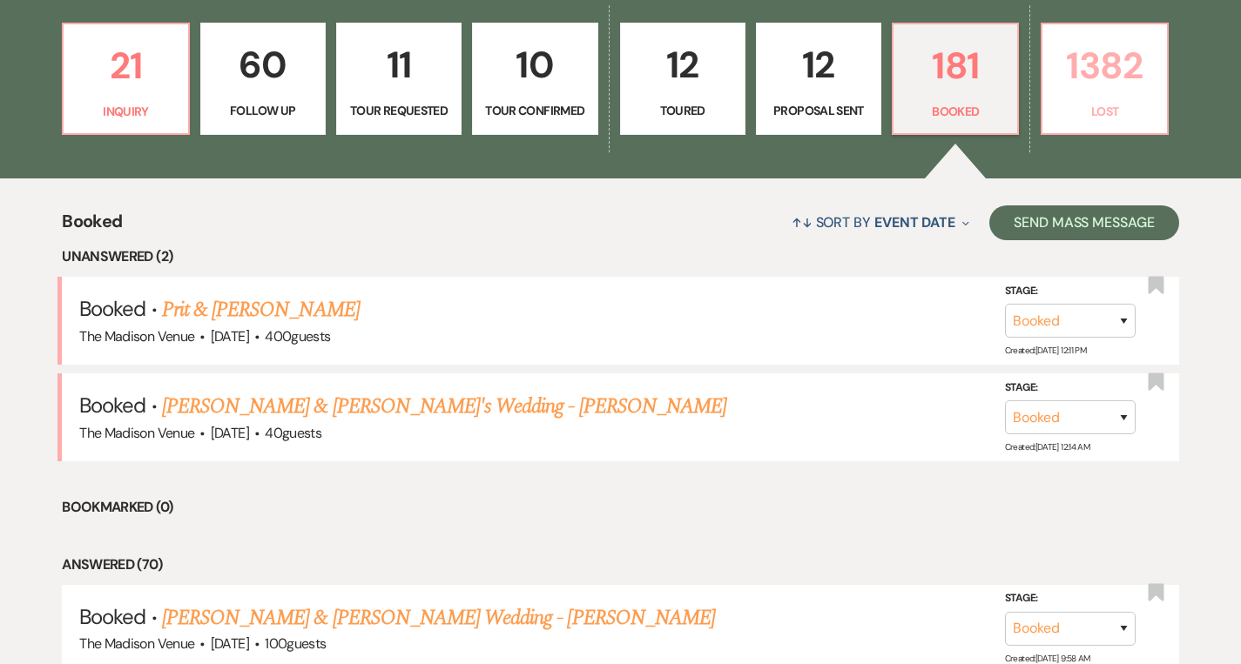
select select "5"
select select "8"
select select "5"
select select "8"
select select "5"
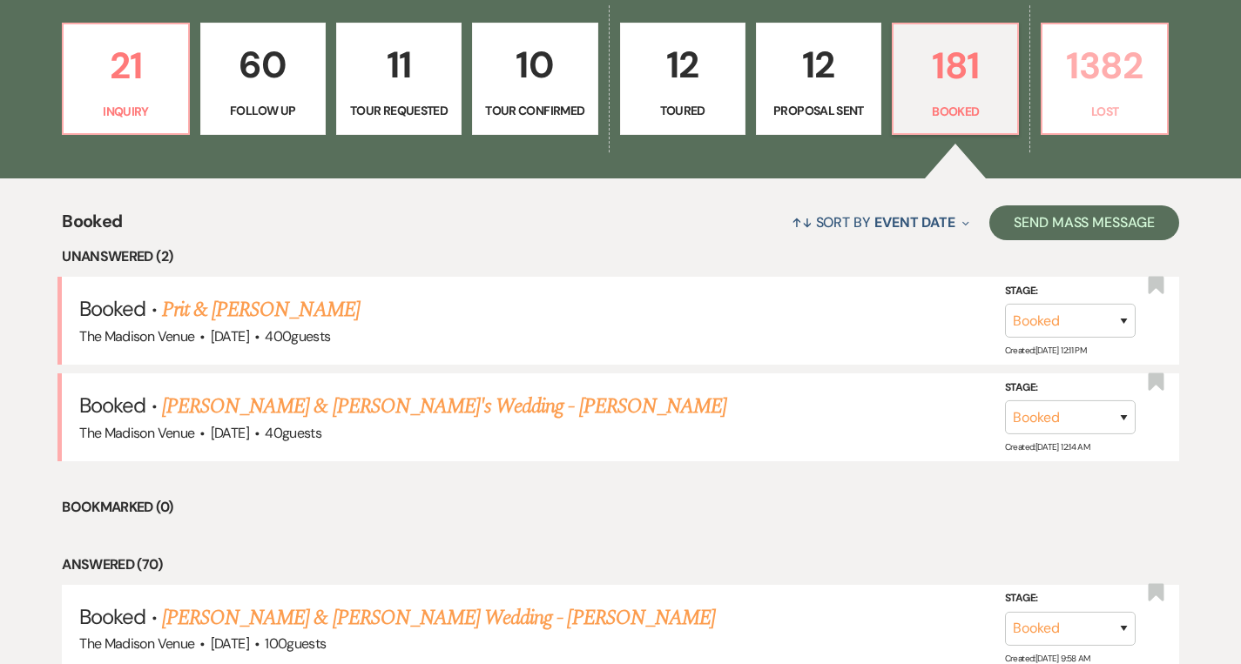
select select "8"
select select "7"
select select "8"
select select "5"
select select "8"
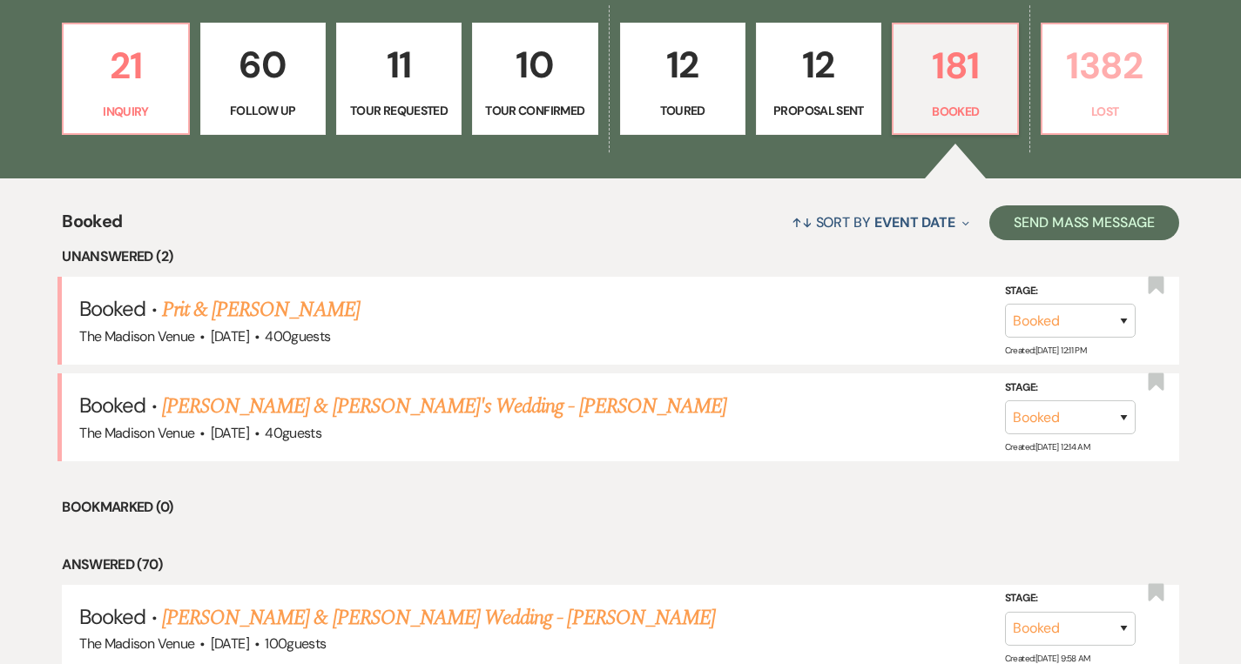
select select "5"
select select "8"
select select "5"
select select "8"
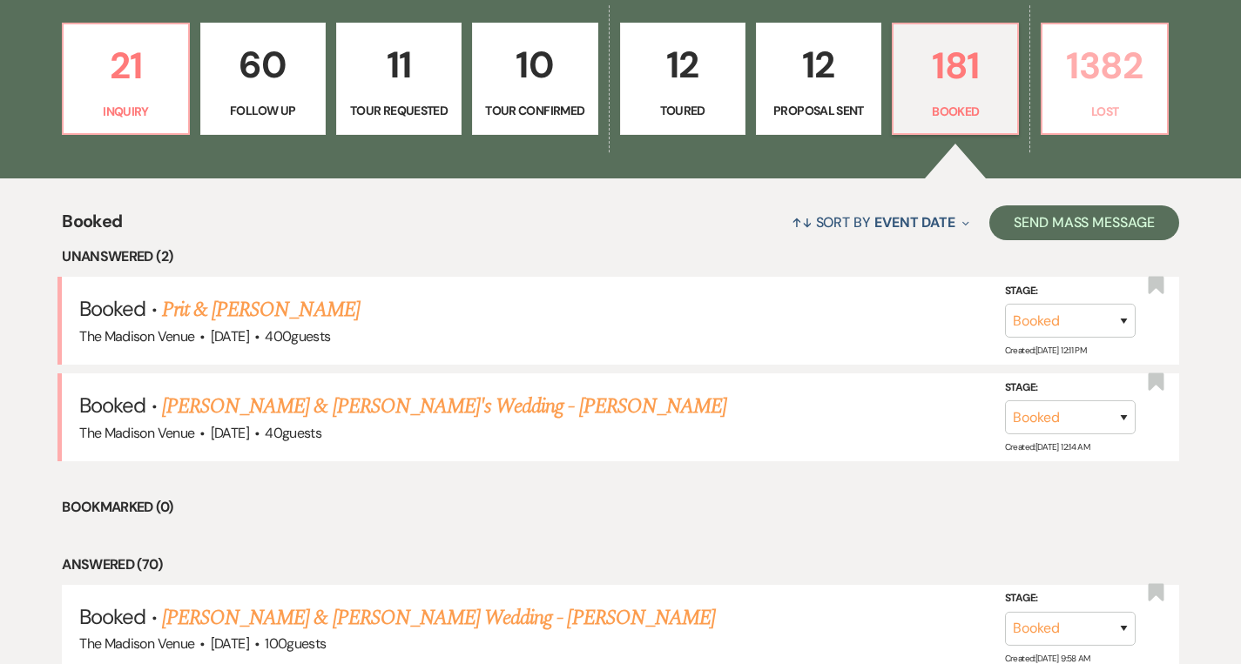
select select "8"
select select "5"
select select "8"
select select "5"
select select "8"
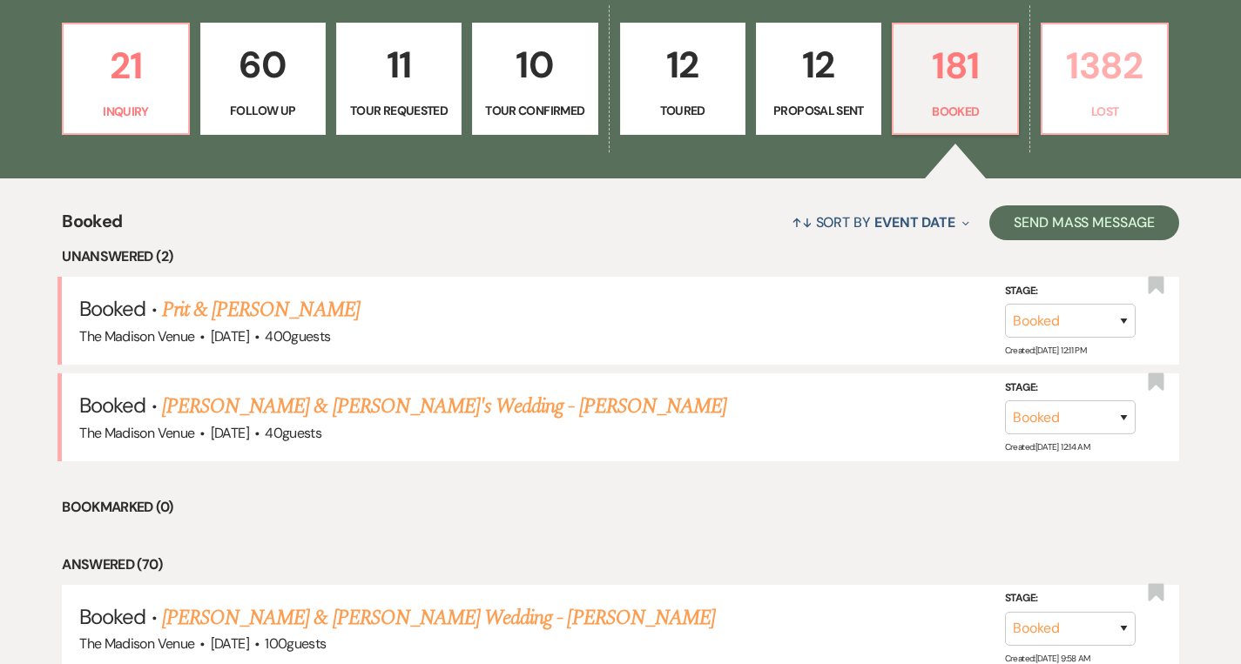
select select "5"
select select "8"
select select "5"
select select "8"
select select "11"
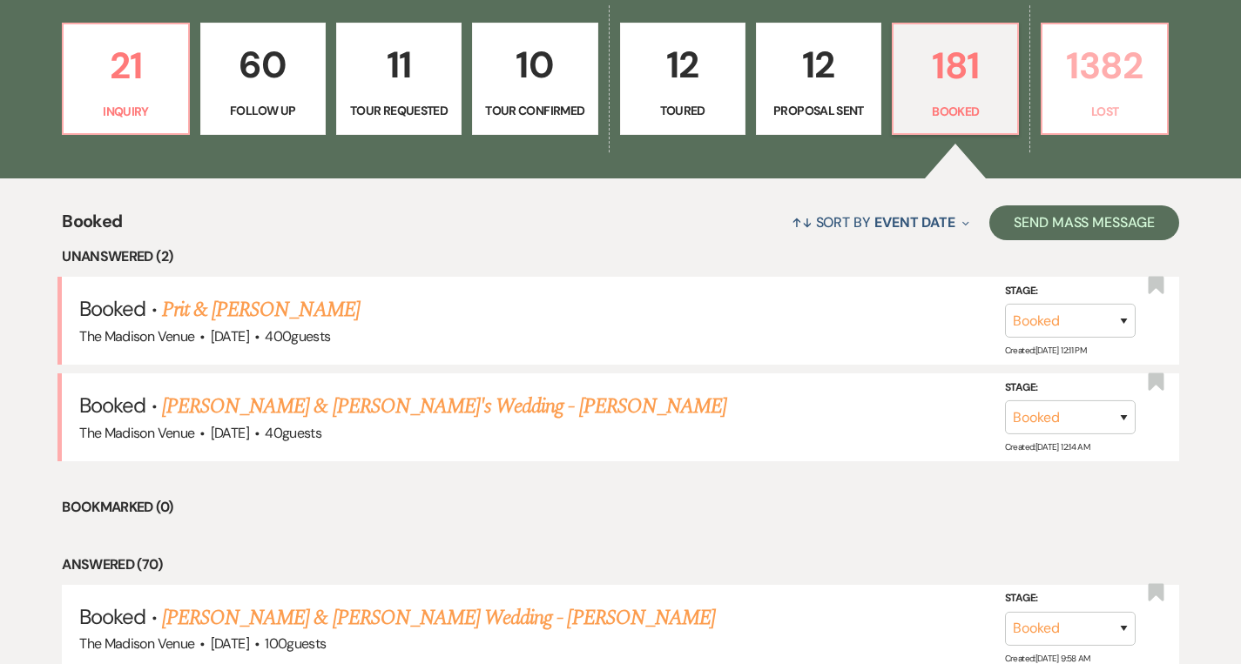
select select "8"
select select "5"
select select "8"
select select "5"
select select "8"
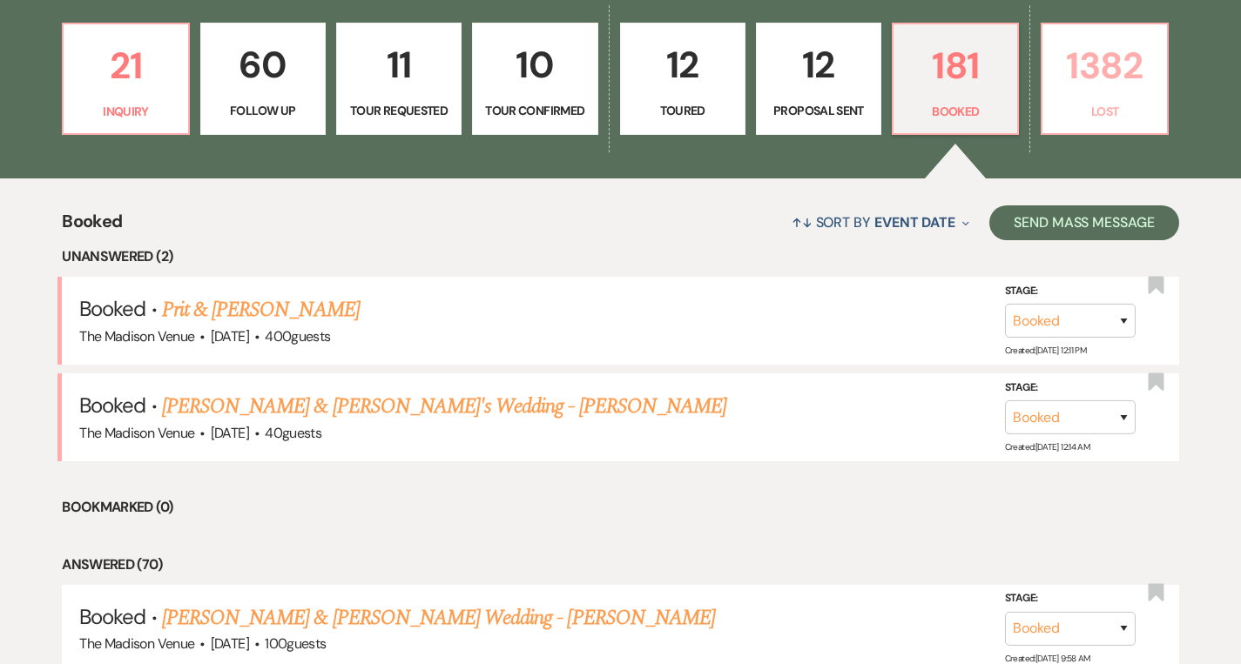
select select "6"
select select "8"
select select "5"
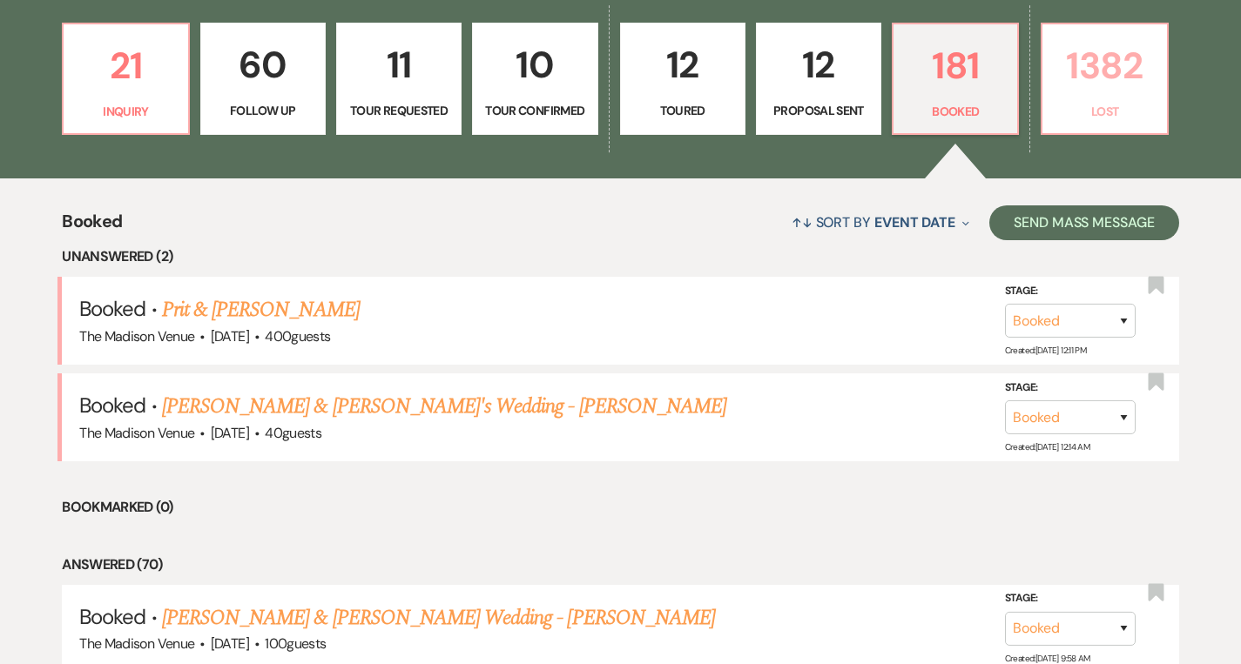
select select "8"
select select "5"
select select "8"
select select "10"
select select "8"
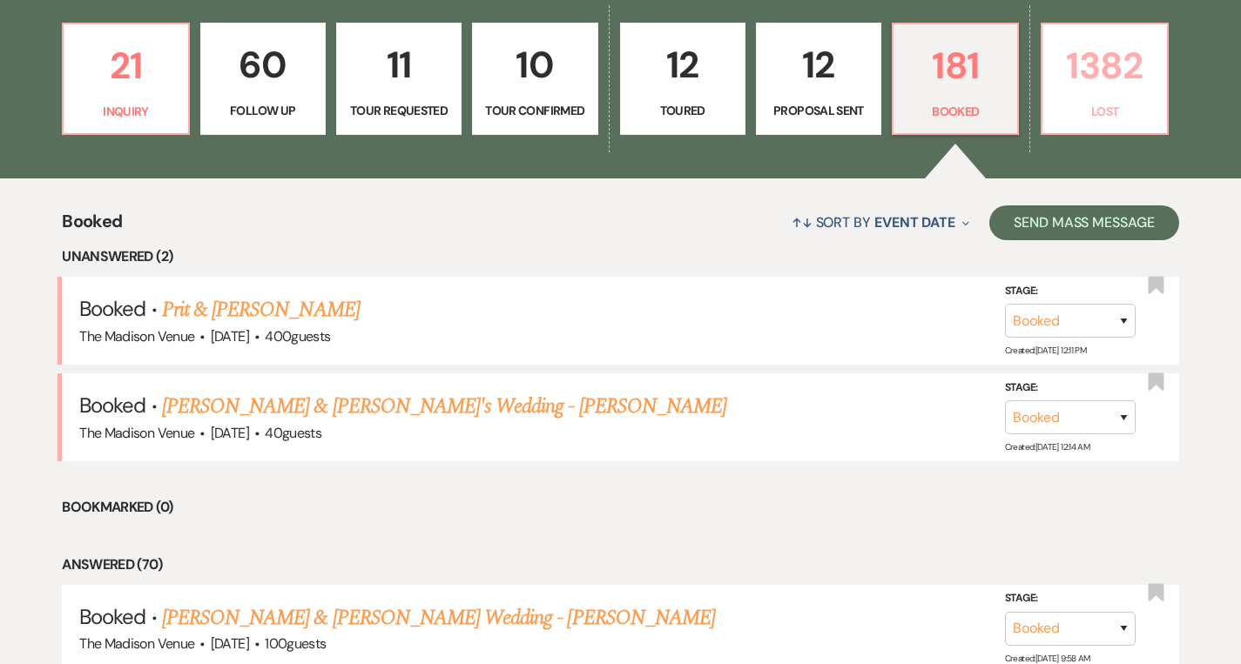
select select "5"
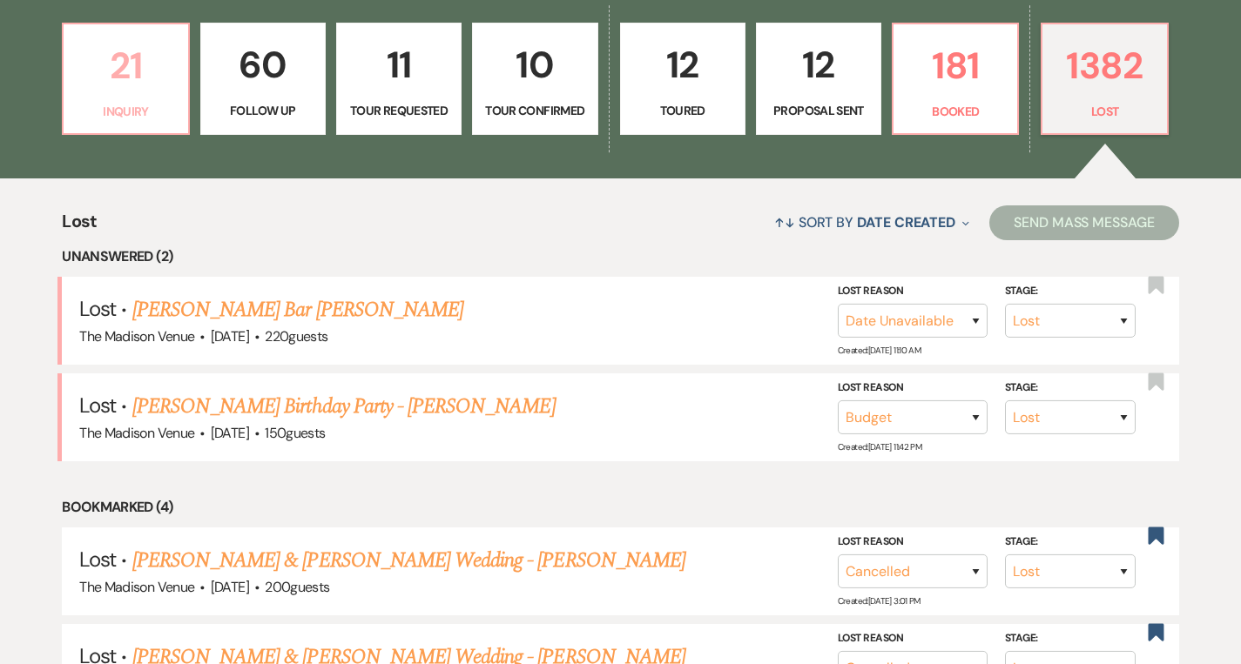
click at [133, 69] on p "21" at bounding box center [125, 66] width 103 height 58
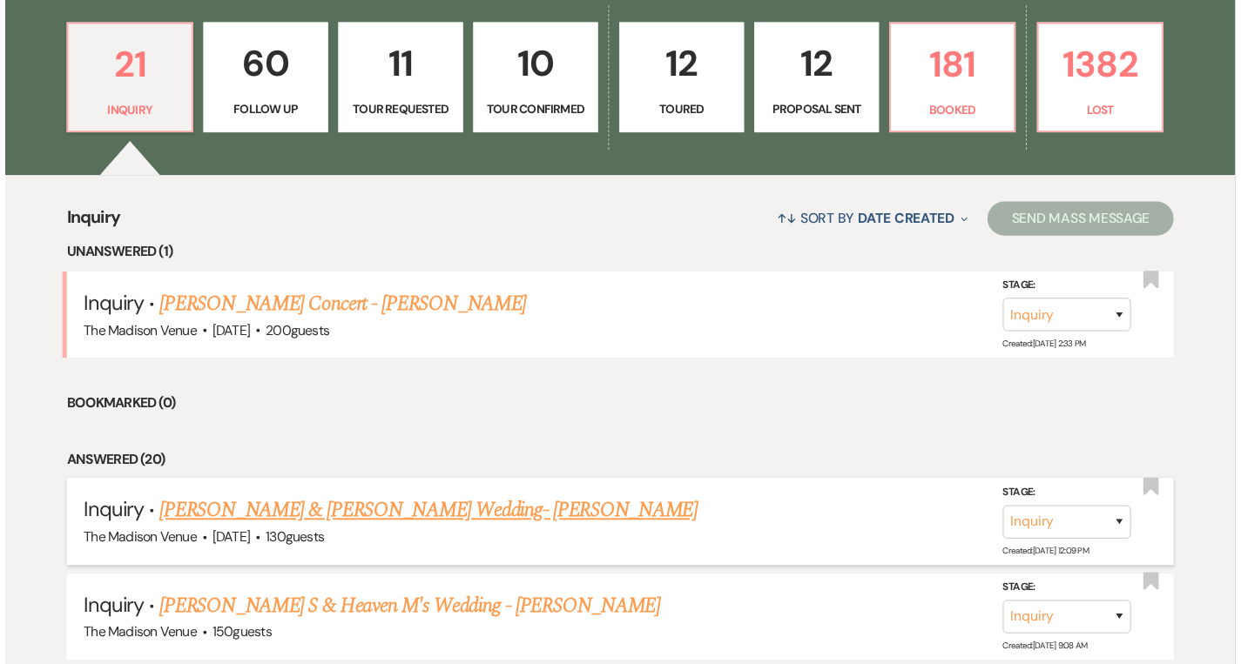
scroll to position [492, 0]
